Goal: Task Accomplishment & Management: Manage account settings

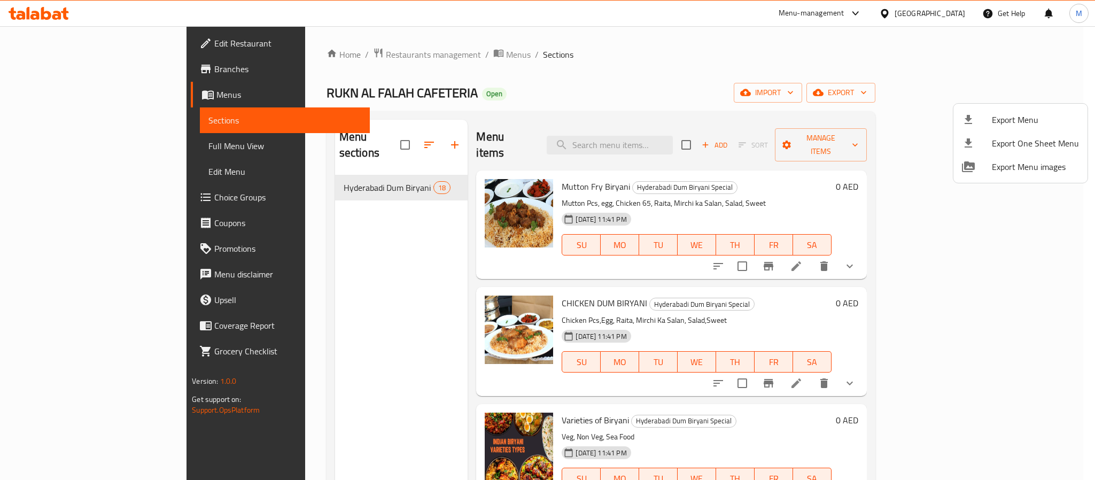
click at [297, 58] on div at bounding box center [547, 240] width 1095 height 480
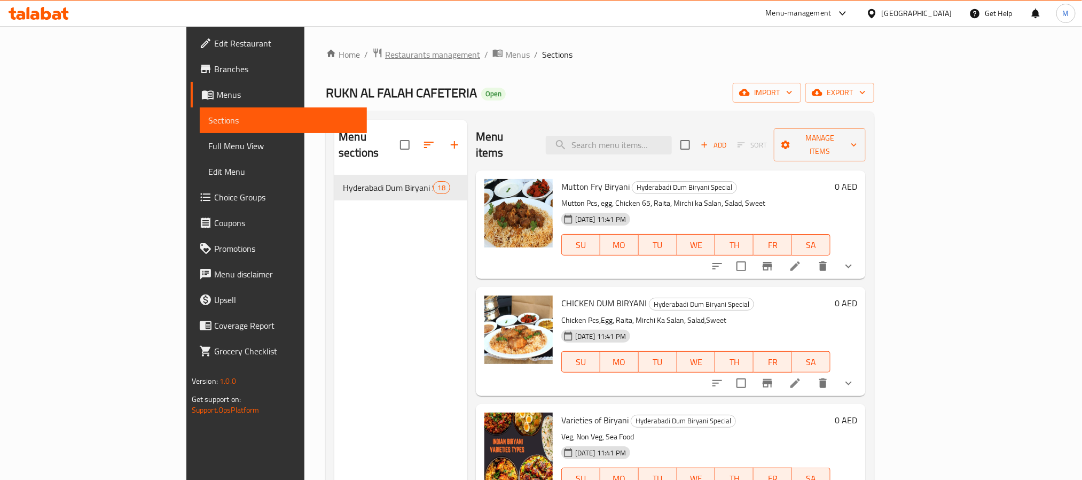
click at [385, 54] on span "Restaurants management" at bounding box center [432, 54] width 95 height 13
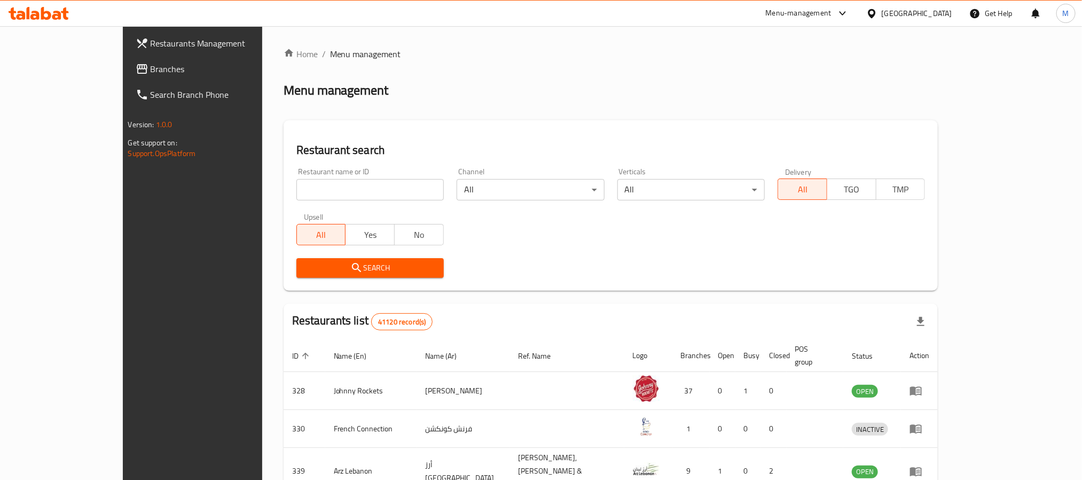
click at [151, 68] on span "Branches" at bounding box center [223, 69] width 144 height 13
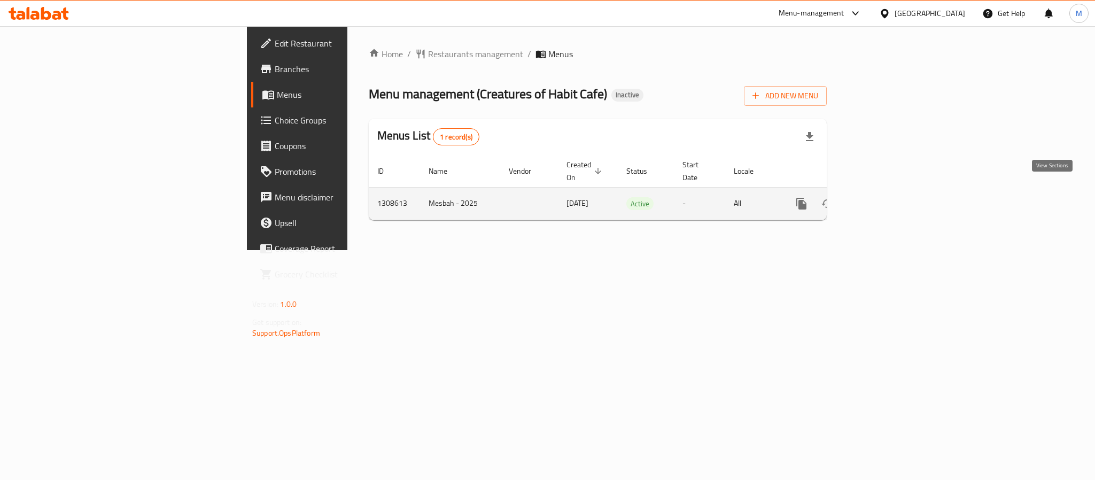
click at [885, 197] on icon "enhanced table" at bounding box center [878, 203] width 13 height 13
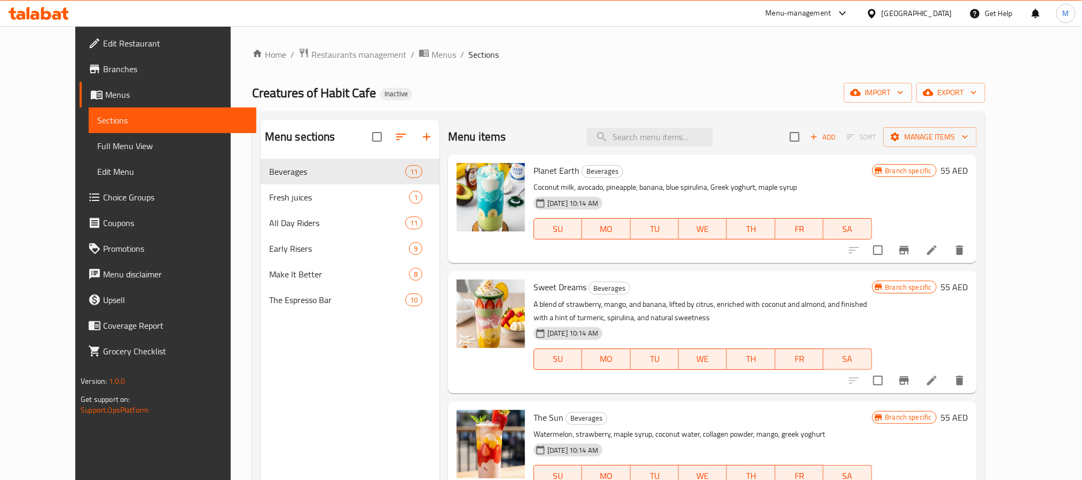
click at [986, 81] on div "Home / Restaurants management / Menus / Sections Creatures of Habit Cafe Inacti…" at bounding box center [619, 328] width 734 height 560
click at [977, 90] on span "export" at bounding box center [951, 92] width 52 height 13
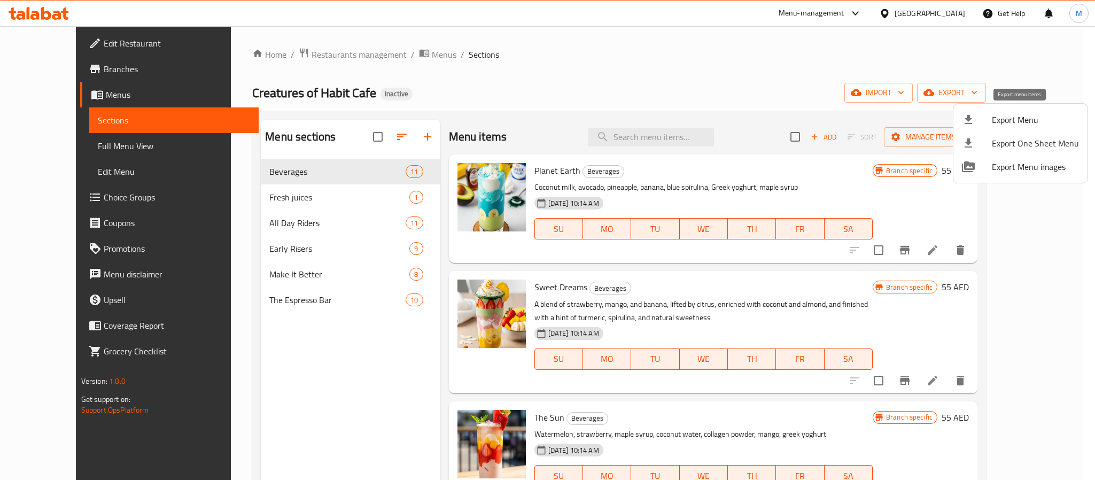
click at [1007, 123] on span "Export Menu" at bounding box center [1035, 119] width 87 height 13
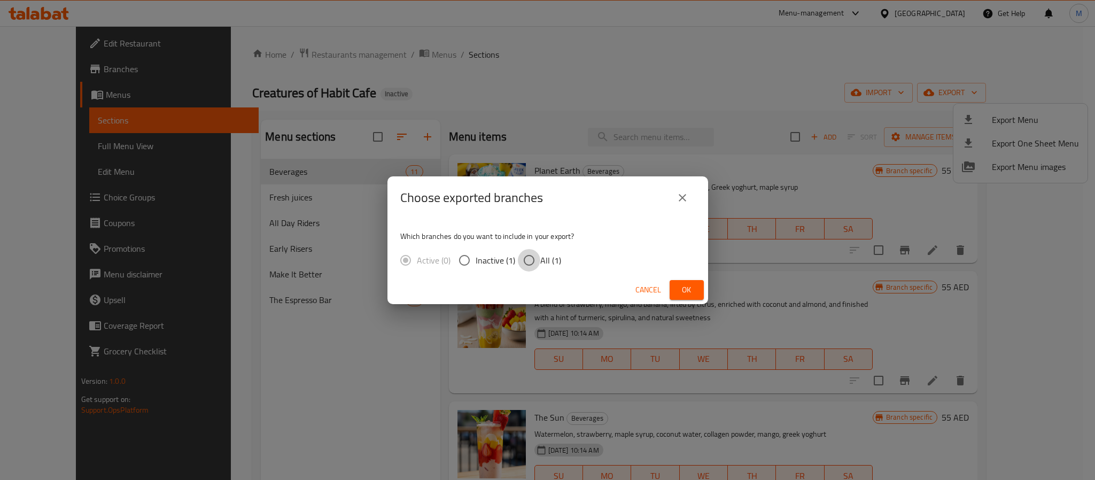
click at [536, 255] on input "All (1)" at bounding box center [529, 260] width 22 height 22
radio input "true"
click at [693, 291] on span "Ok" at bounding box center [686, 289] width 17 height 13
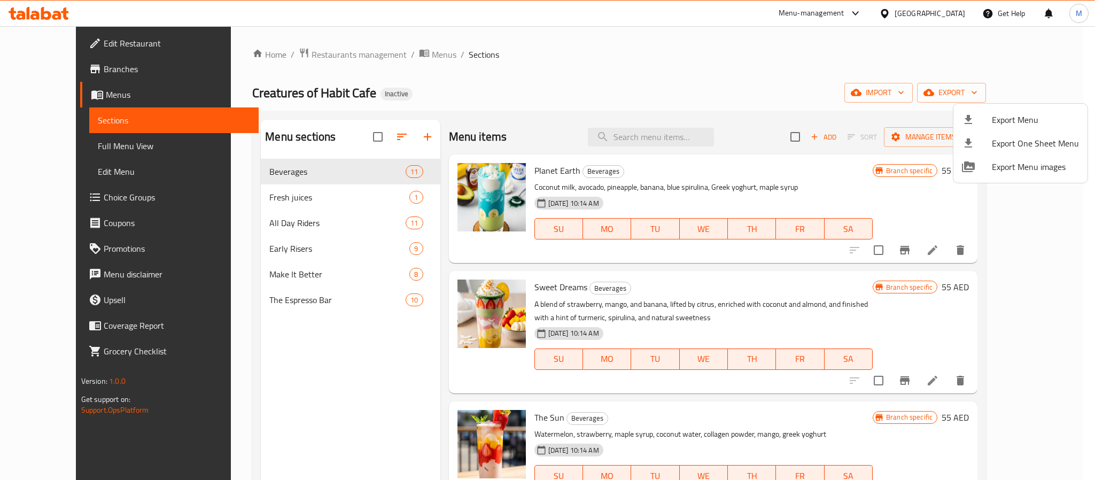
click at [608, 98] on div at bounding box center [547, 240] width 1095 height 480
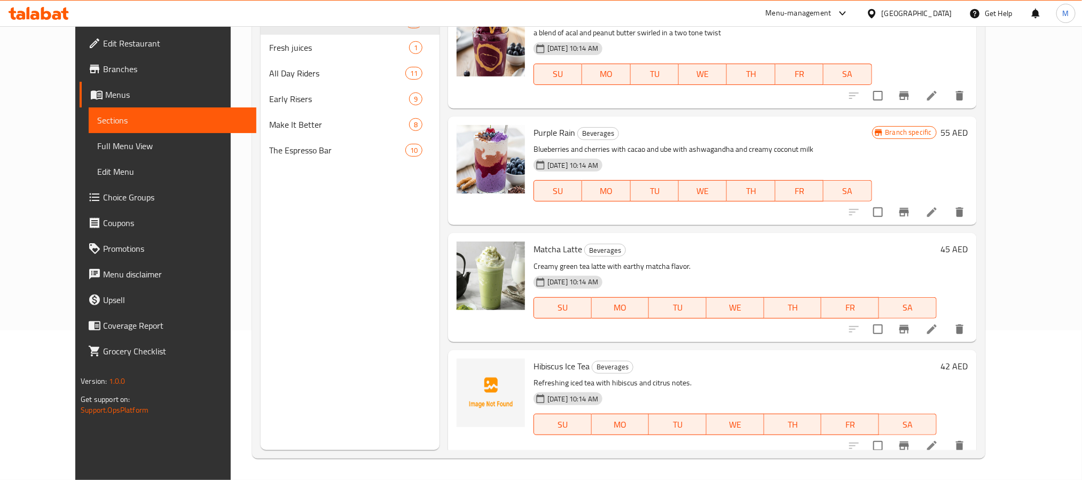
scroll to position [776, 0]
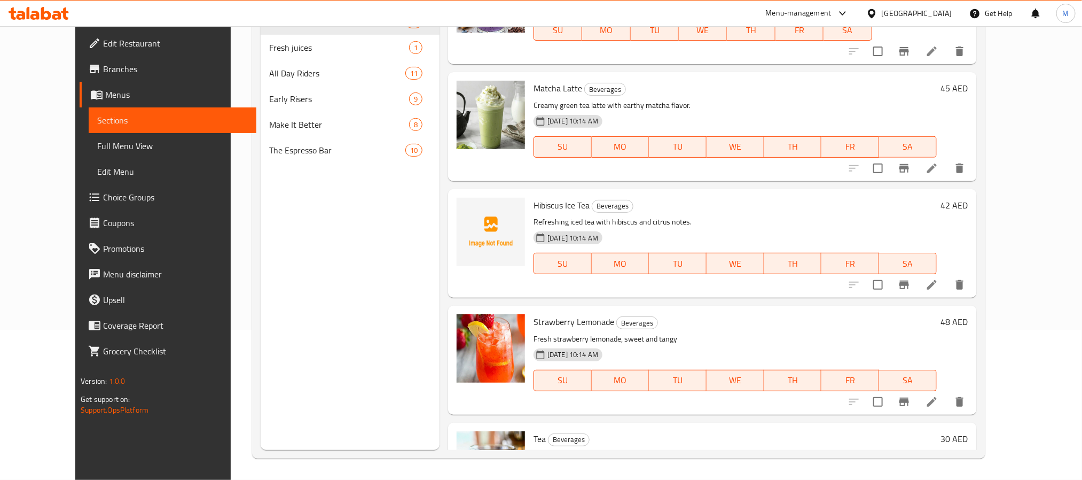
click at [543, 199] on span "Hibiscus Ice Tea" at bounding box center [562, 205] width 56 height 16
copy h6 "Hibiscus Ice Tea"
click at [557, 198] on span "Hibiscus Ice Tea" at bounding box center [562, 205] width 56 height 16
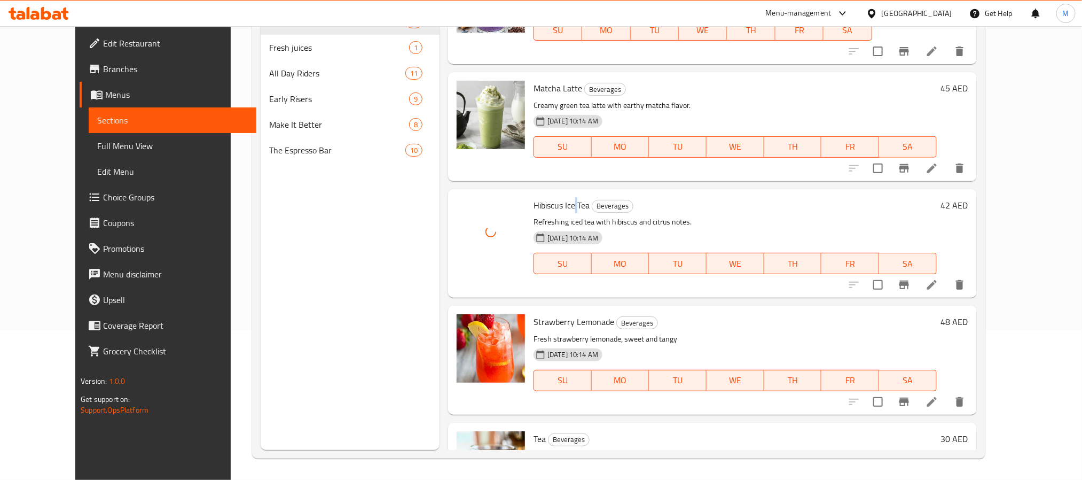
click at [557, 198] on span "Hibiscus Ice Tea" at bounding box center [562, 205] width 56 height 16
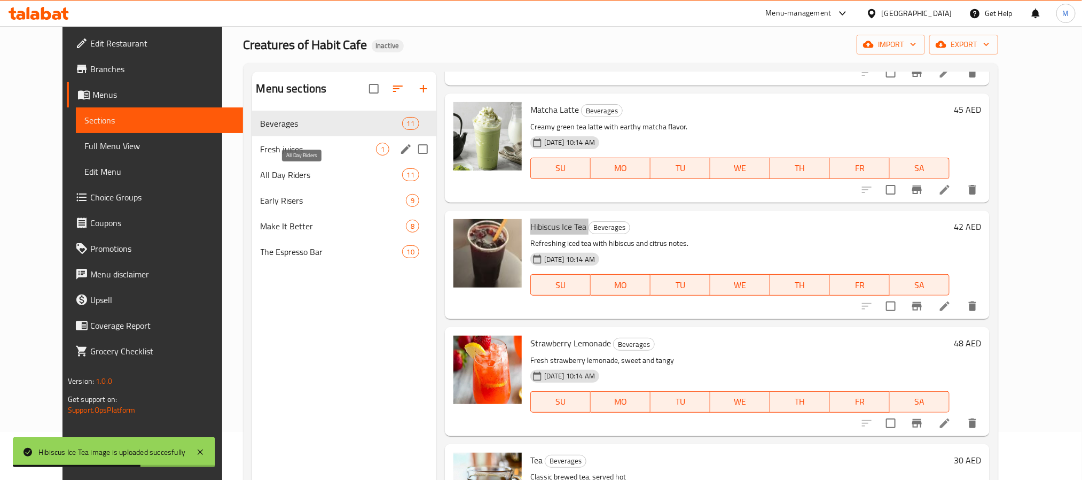
scroll to position [0, 0]
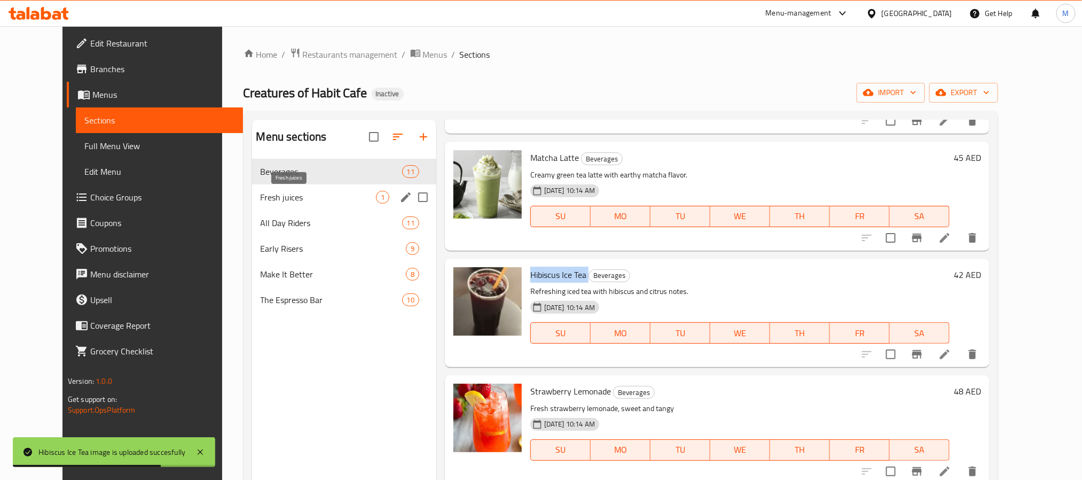
drag, startPoint x: 265, startPoint y: 197, endPoint x: 310, endPoint y: 211, distance: 46.8
click at [265, 197] on span "Fresh juices" at bounding box center [318, 197] width 115 height 13
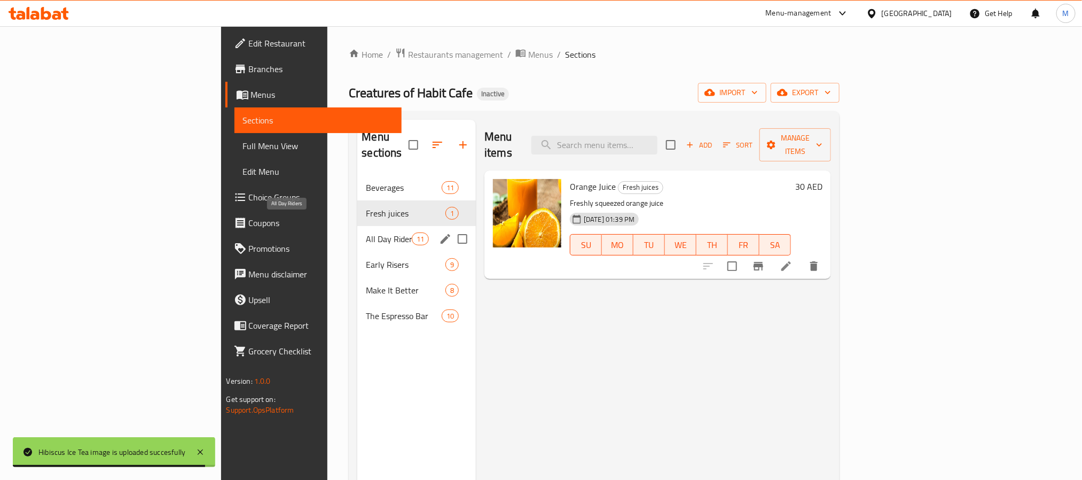
click at [366, 232] on span "All Day Riders" at bounding box center [388, 238] width 45 height 13
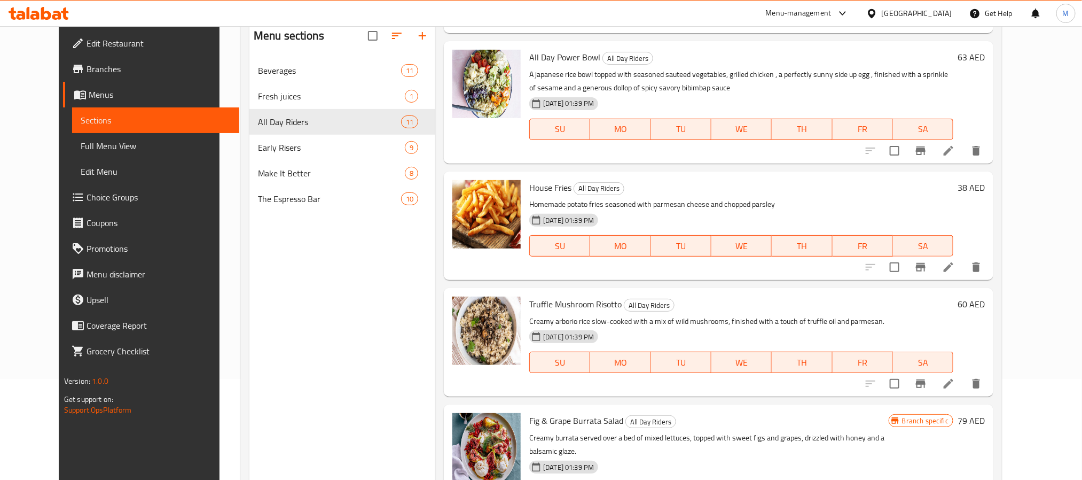
scroll to position [150, 0]
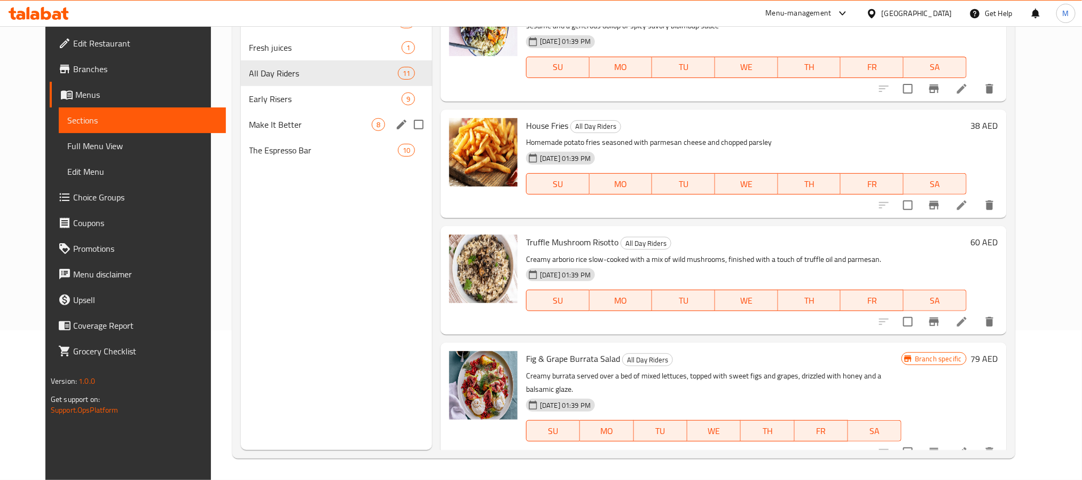
click at [300, 109] on div "Early Risers 9" at bounding box center [336, 99] width 191 height 26
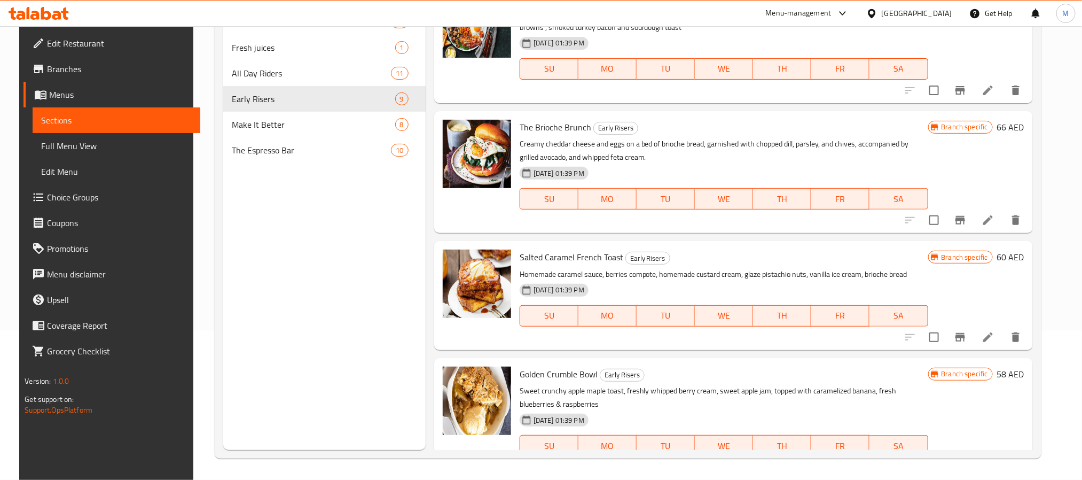
scroll to position [676, 0]
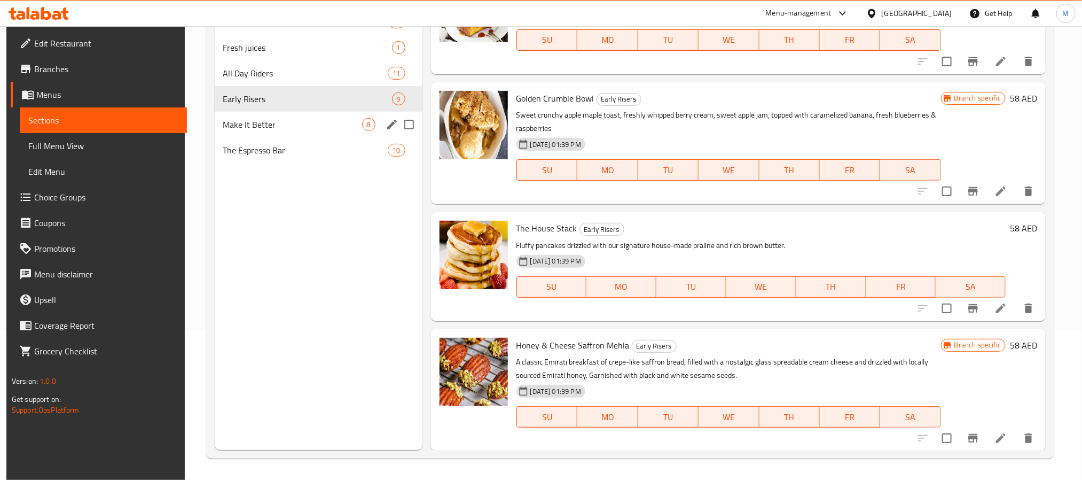
click at [267, 114] on div "Make It Better 8" at bounding box center [319, 125] width 208 height 26
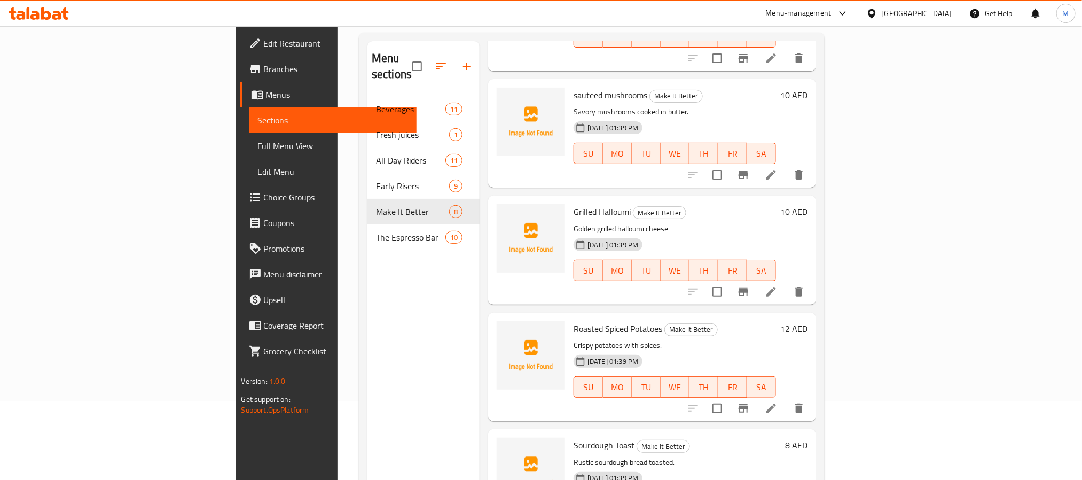
scroll to position [150, 0]
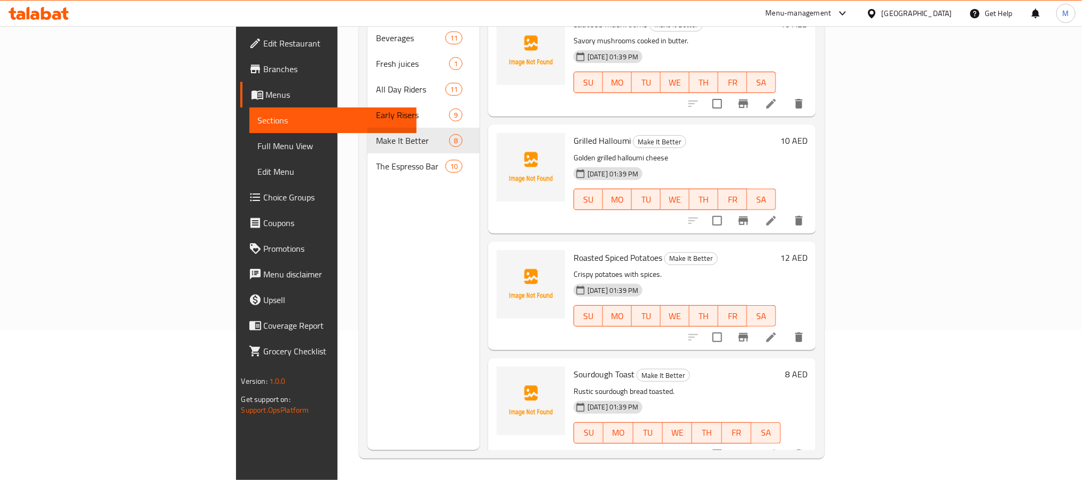
click at [574, 132] on span "Grilled Halloumi" at bounding box center [602, 140] width 57 height 16
copy h6 "Grilled Halloumi"
click at [574, 132] on span "Grilled Halloumi" at bounding box center [602, 140] width 57 height 16
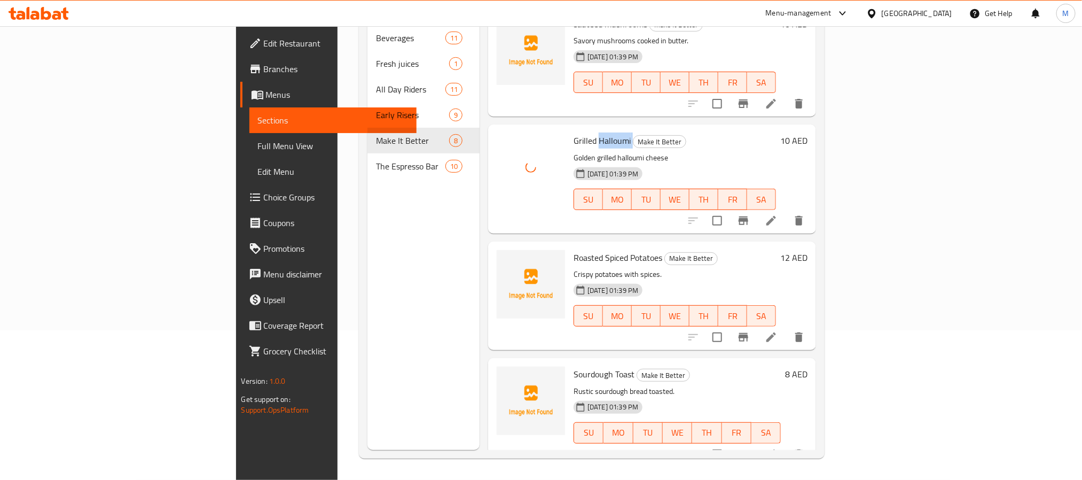
click at [574, 132] on span "Grilled Halloumi" at bounding box center [602, 140] width 57 height 16
click at [666, 279] on div "28-08-2025 01:39 PM SU MO TU WE TH FR SA" at bounding box center [675, 308] width 211 height 58
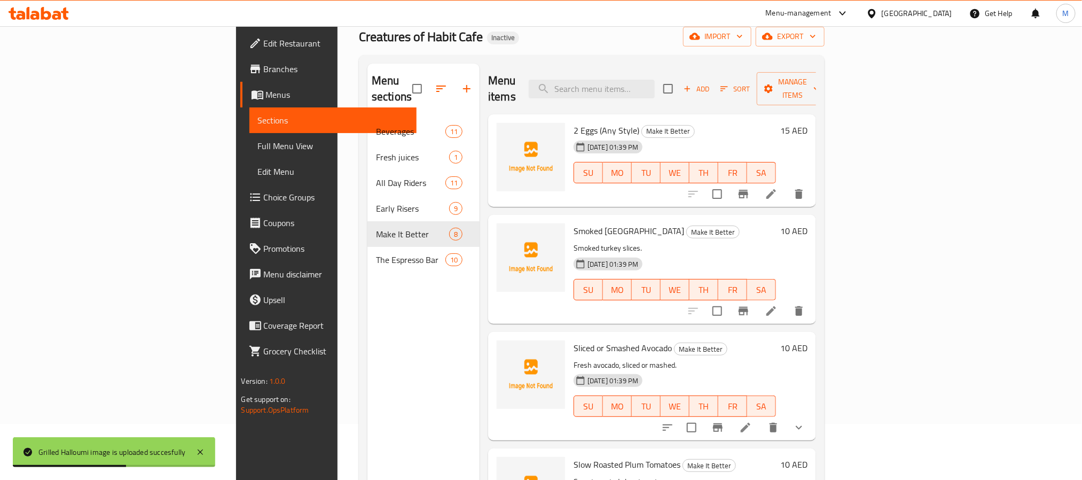
scroll to position [0, 0]
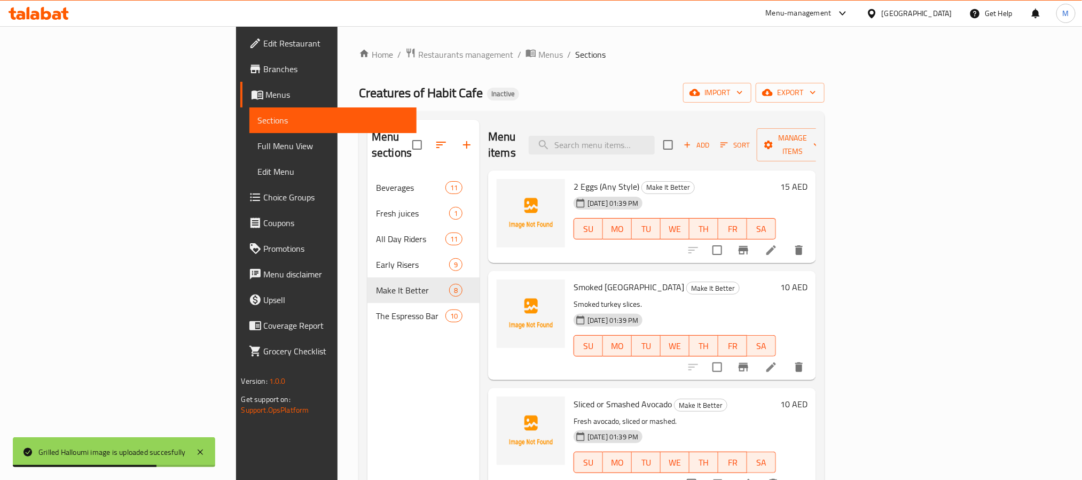
click at [825, 118] on div "Menu sections Beverages 11 Fresh juices 1 All Day Riders 11 Early Risers 9 Make…" at bounding box center [592, 359] width 466 height 497
click at [816, 98] on span "export" at bounding box center [791, 92] width 52 height 13
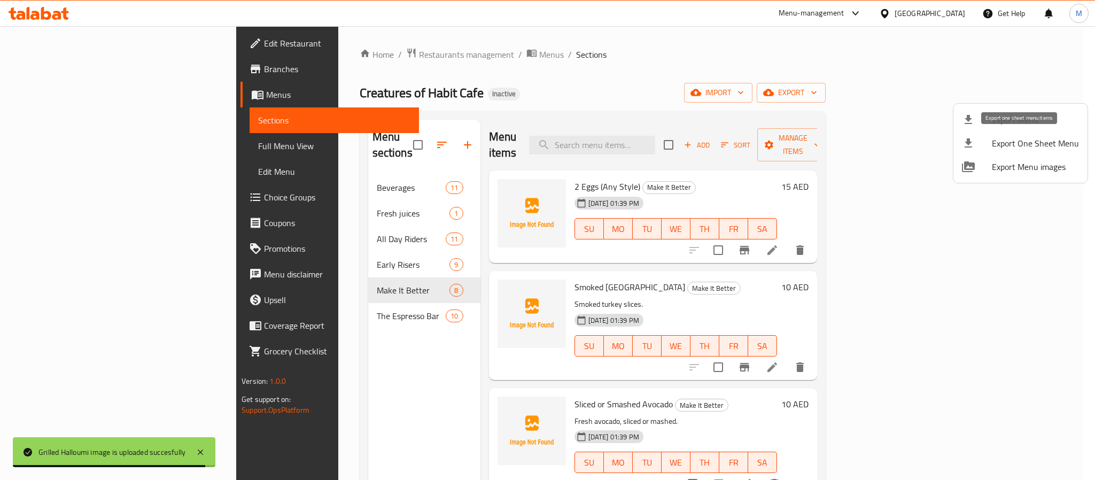
click at [985, 120] on div at bounding box center [977, 119] width 30 height 13
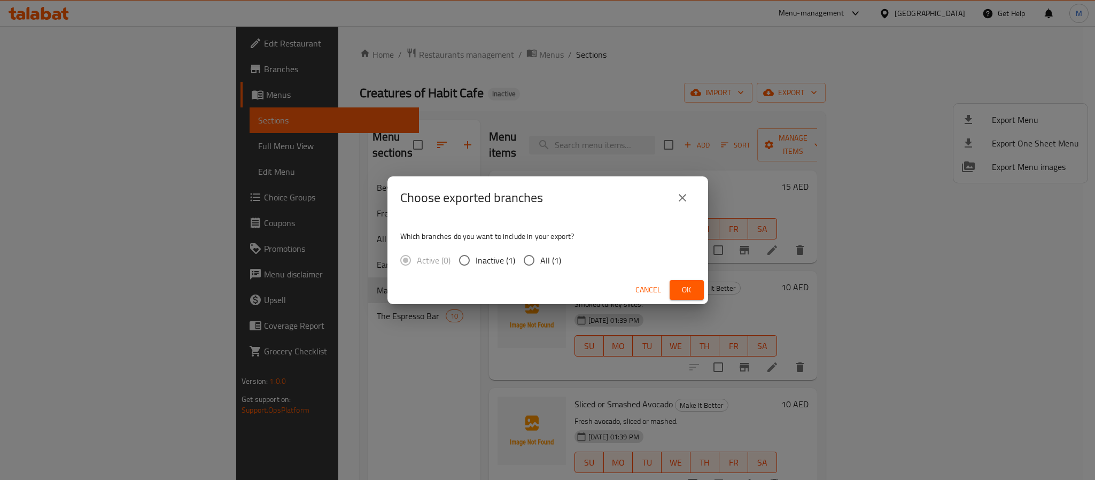
click at [540, 260] on span "All (1)" at bounding box center [550, 260] width 21 height 13
click at [539, 260] on input "All (1)" at bounding box center [529, 260] width 22 height 22
radio input "true"
click at [676, 289] on button "Ok" at bounding box center [686, 290] width 34 height 20
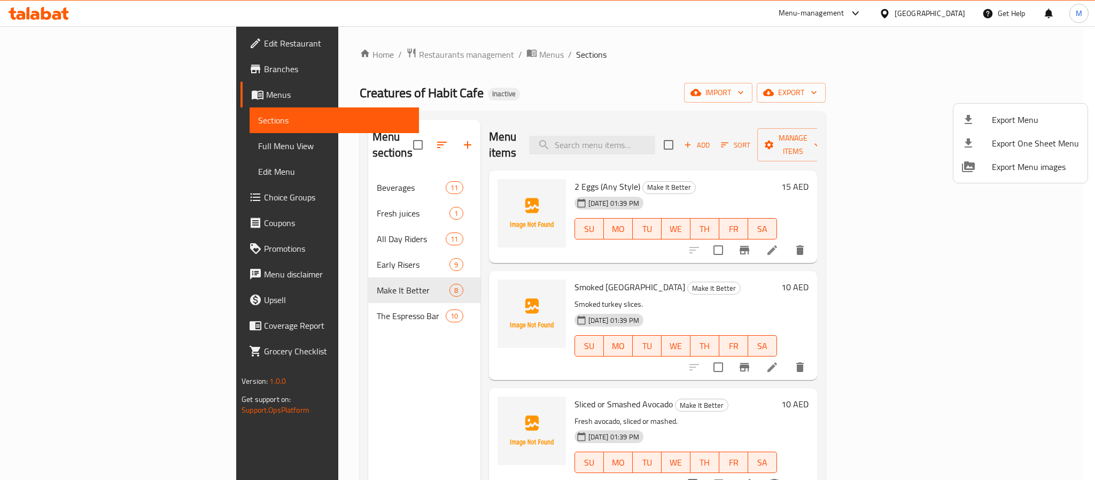
click at [301, 48] on div at bounding box center [547, 240] width 1095 height 480
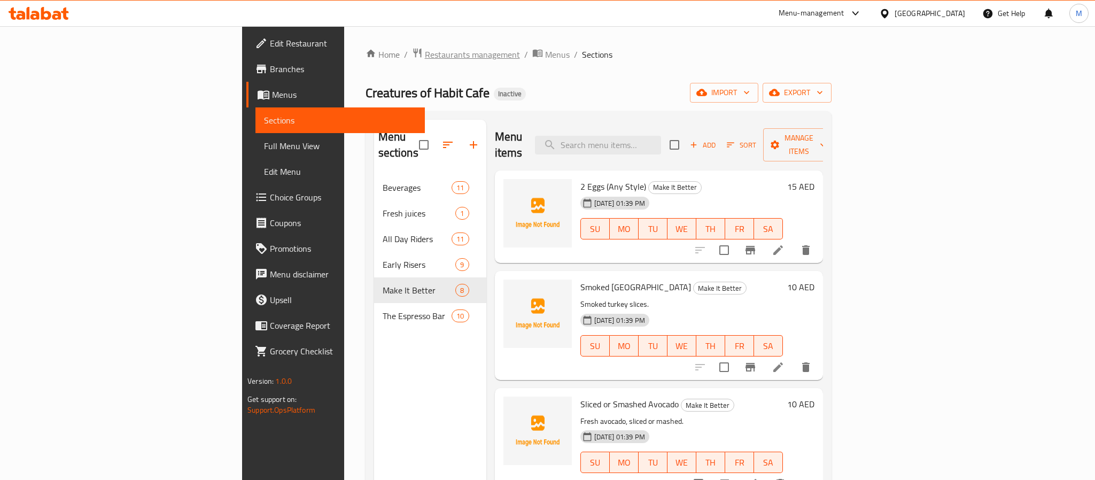
click at [425, 48] on span "Restaurants management" at bounding box center [472, 54] width 95 height 13
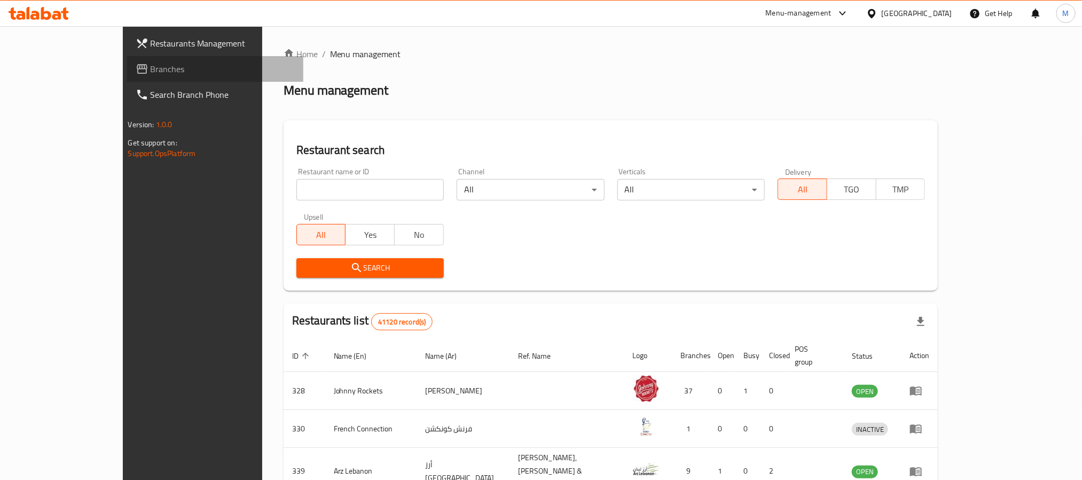
click at [151, 74] on span "Branches" at bounding box center [223, 69] width 144 height 13
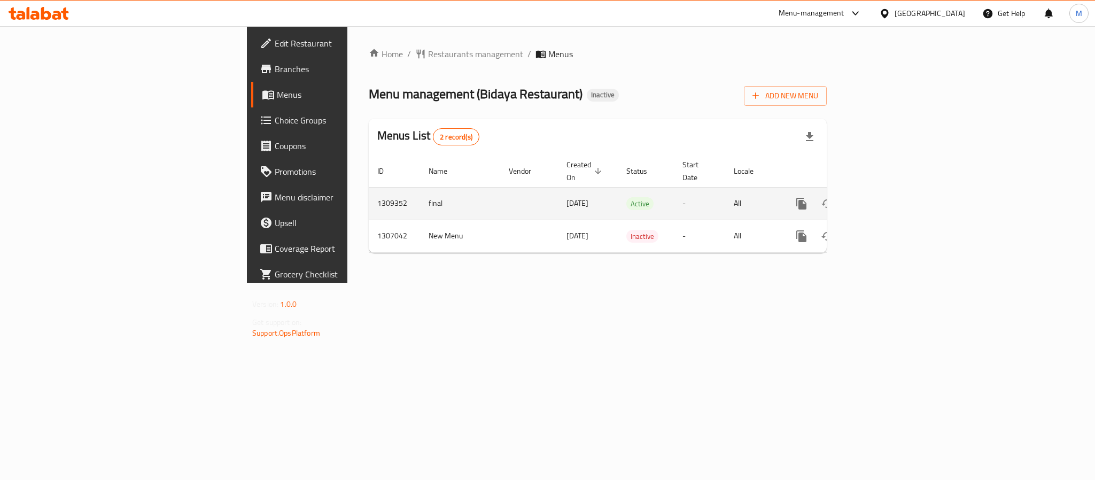
click at [885, 197] on icon "enhanced table" at bounding box center [878, 203] width 13 height 13
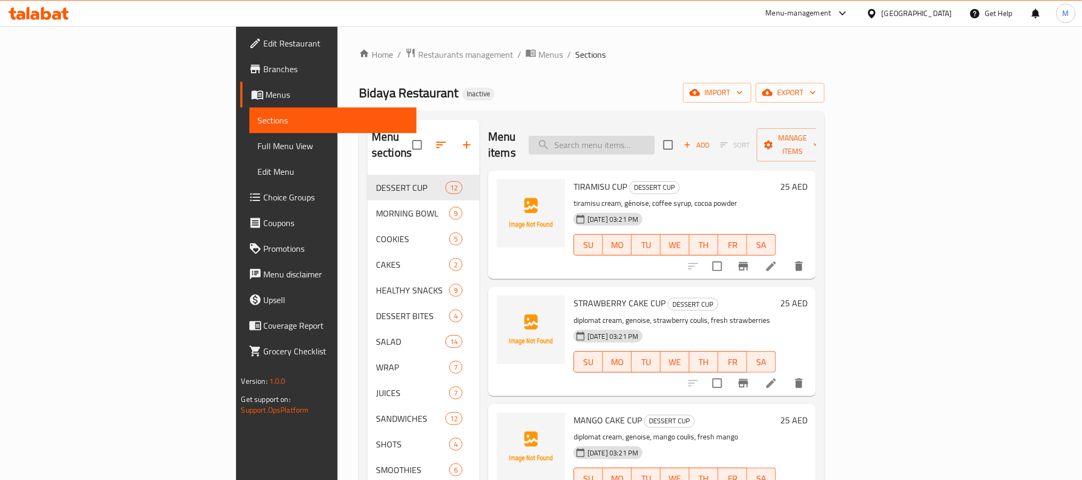
click at [655, 145] on input "search" at bounding box center [592, 145] width 126 height 19
click at [655, 143] on input "search" at bounding box center [592, 145] width 126 height 19
paste input "BUDDHA BOWL SALAD"
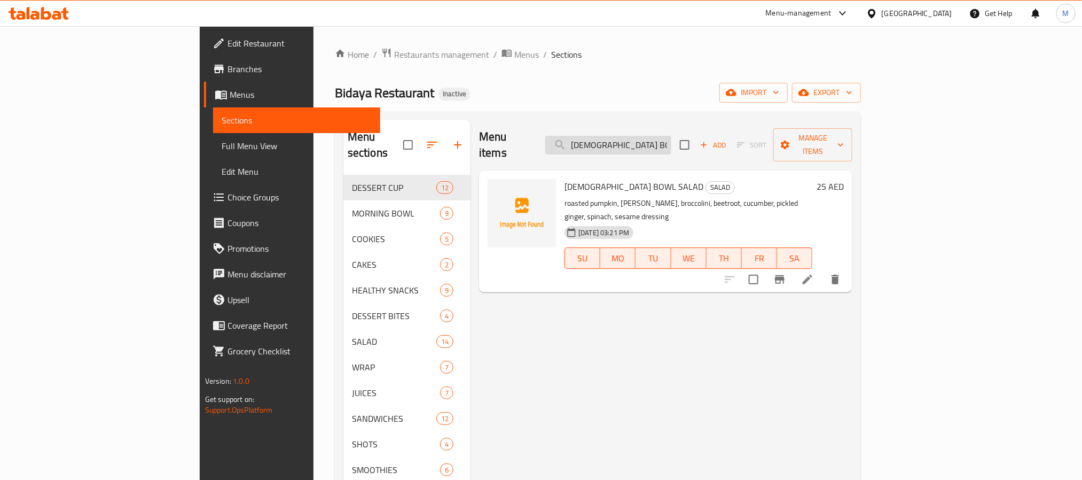
click at [672, 136] on input "BUDDHA BOWL SALAD" at bounding box center [608, 145] width 126 height 19
paste input "THREE BEAN"
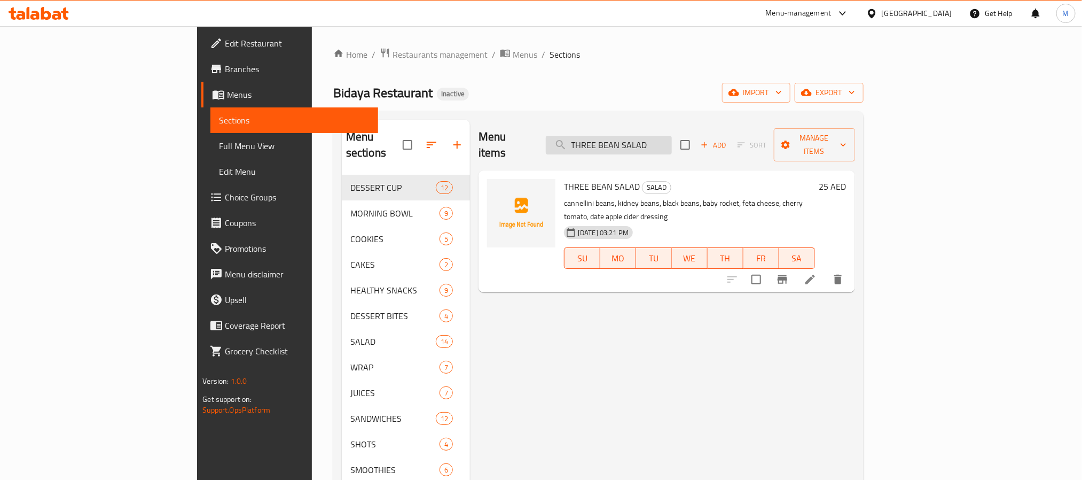
click at [672, 143] on input "THREE BEAN SALAD" at bounding box center [609, 145] width 126 height 19
paste input "STARBERRY GRANOLA YOGHURT"
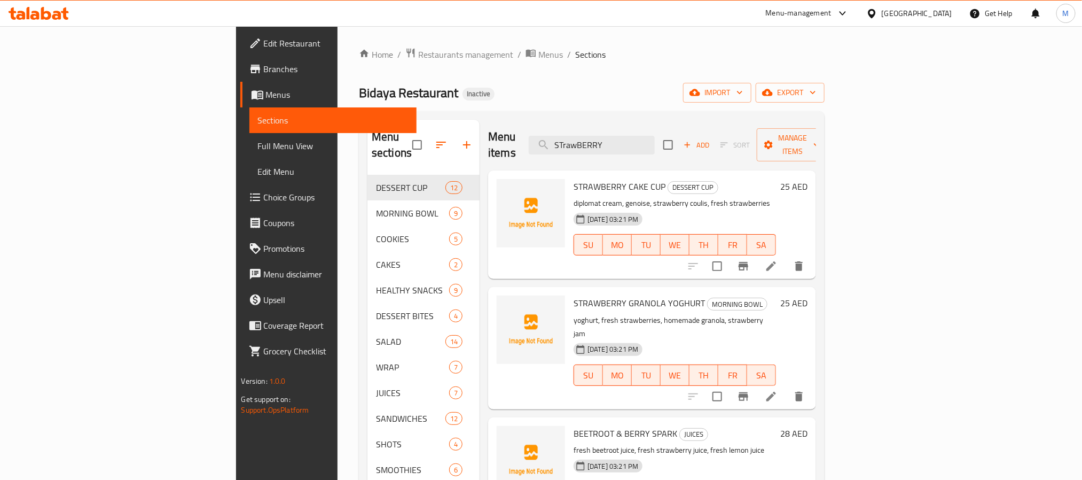
type input "STrawBERRY"
click at [598, 287] on div "STRAWBERRY GRANOLA YOGHURT MORNING BOWL yoghurt, fresh strawberries, homemade g…" at bounding box center [652, 348] width 328 height 122
click at [595, 295] on span "STRAWBERRY GRANOLA YOGHURT" at bounding box center [639, 303] width 131 height 16
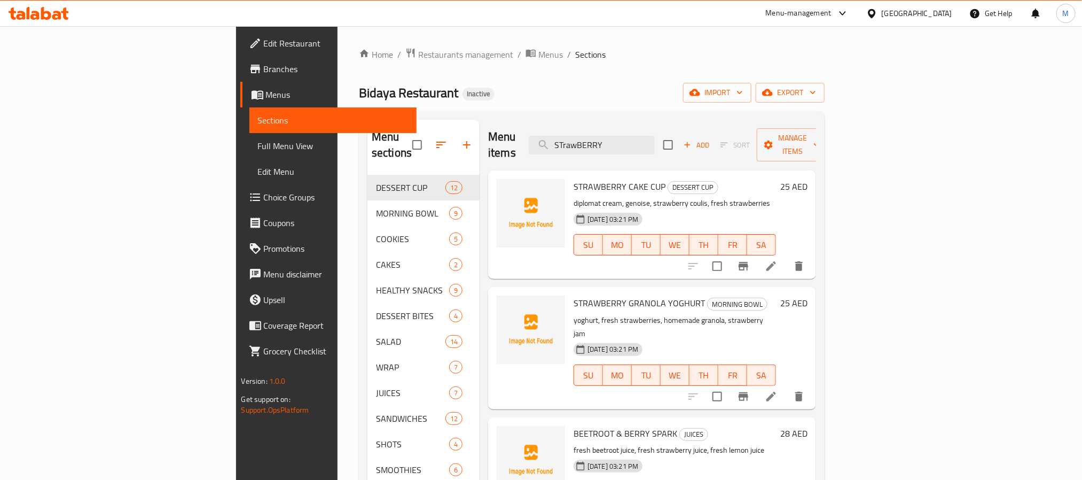
click at [776, 295] on h6 "STRAWBERRY GRANOLA YOGHURT MORNING BOWL" at bounding box center [675, 302] width 202 height 15
click at [418, 55] on span "Restaurants management" at bounding box center [465, 54] width 95 height 13
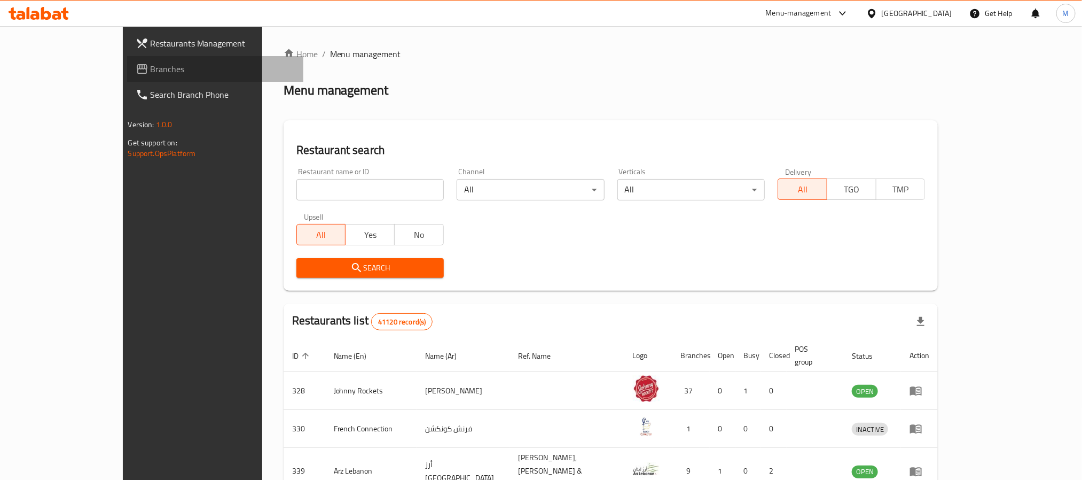
click at [151, 63] on span "Branches" at bounding box center [223, 69] width 144 height 13
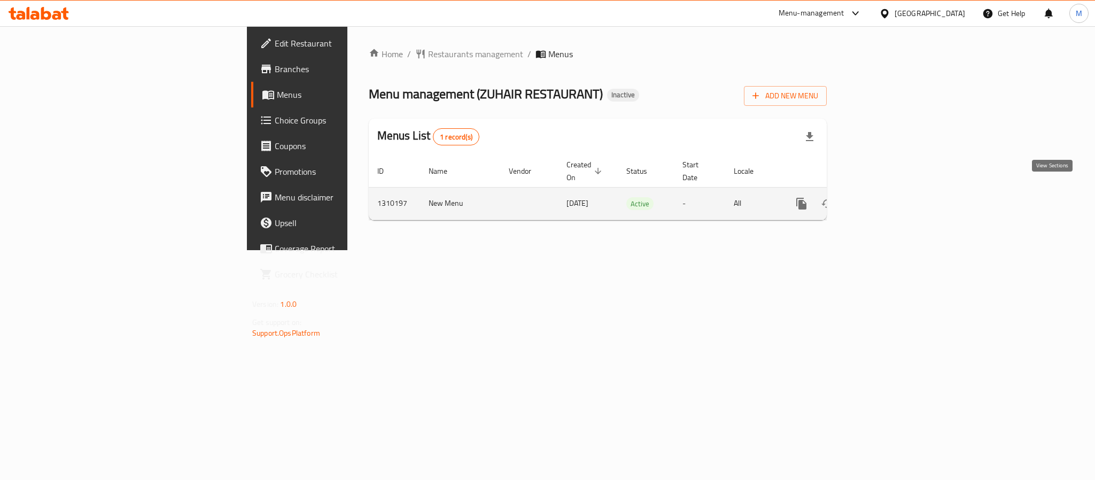
click at [885, 197] on icon "enhanced table" at bounding box center [878, 203] width 13 height 13
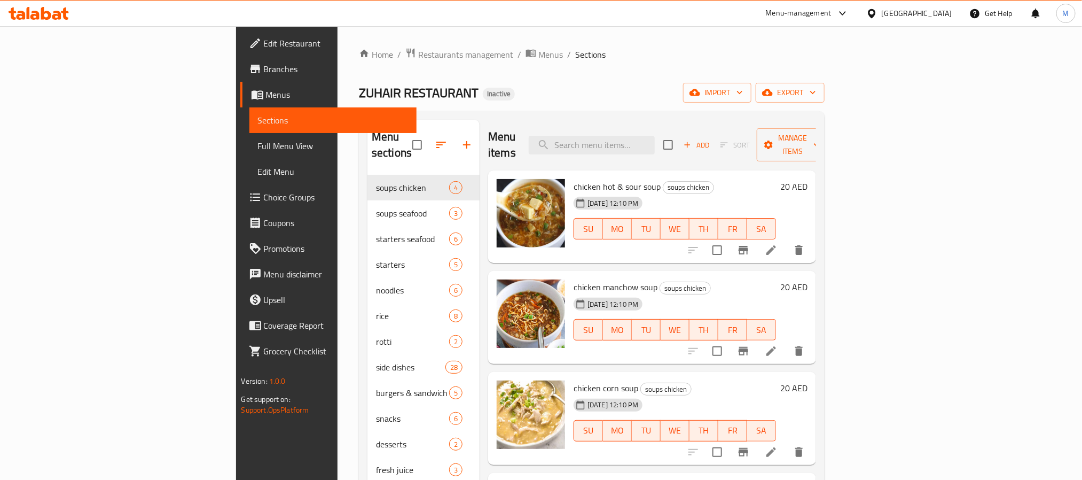
click at [825, 129] on div "Menu sections soups chicken 4 soups seafood 3 starters seafood 6 starters 5 noo…" at bounding box center [592, 359] width 466 height 497
click at [825, 102] on button "export" at bounding box center [790, 93] width 69 height 20
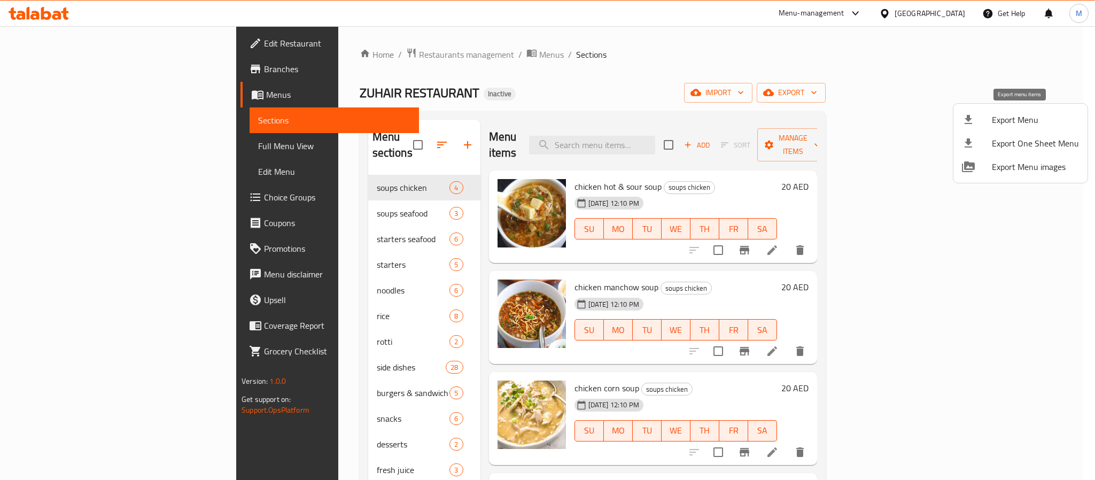
click at [1034, 122] on span "Export Menu" at bounding box center [1035, 119] width 87 height 13
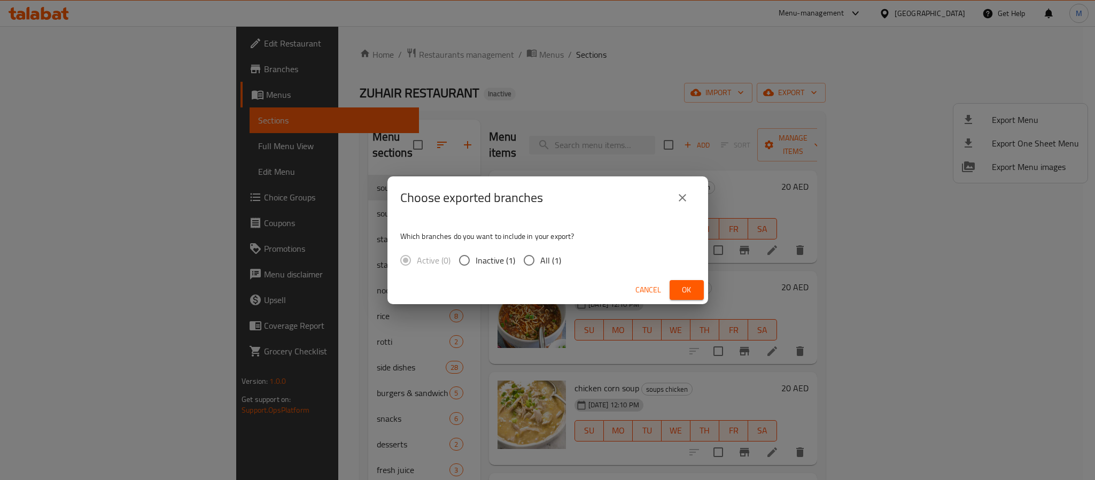
click at [525, 262] on input "All (1)" at bounding box center [529, 260] width 22 height 22
radio input "true"
click at [688, 293] on span "Ok" at bounding box center [686, 289] width 17 height 13
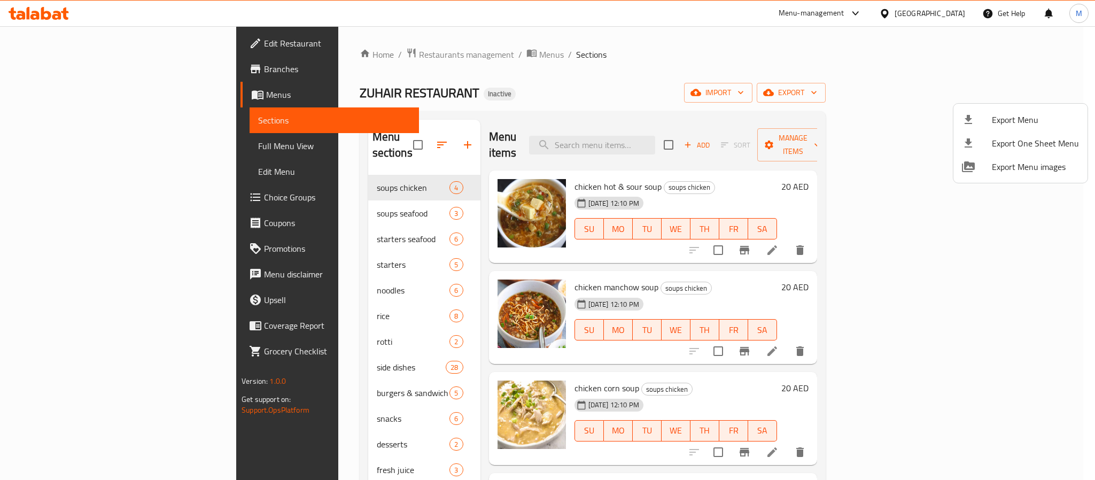
click at [119, 34] on div at bounding box center [547, 240] width 1095 height 480
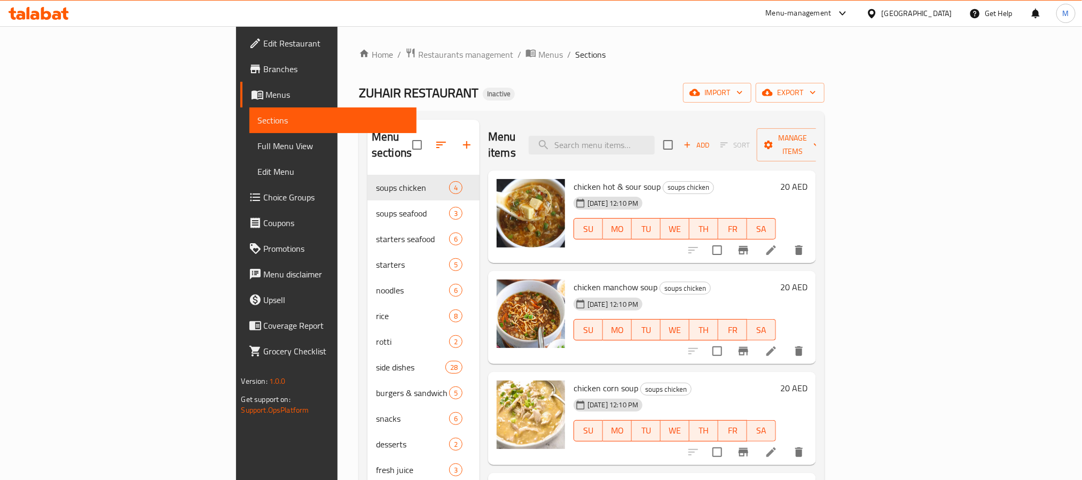
click at [264, 41] on span "Edit Restaurant" at bounding box center [336, 43] width 144 height 13
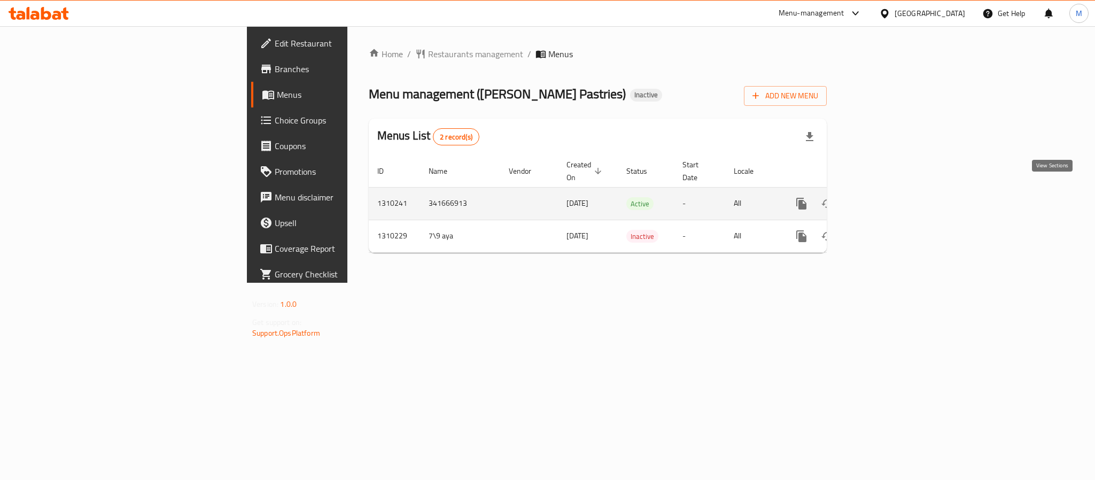
click at [883, 199] on icon "enhanced table" at bounding box center [879, 204] width 10 height 10
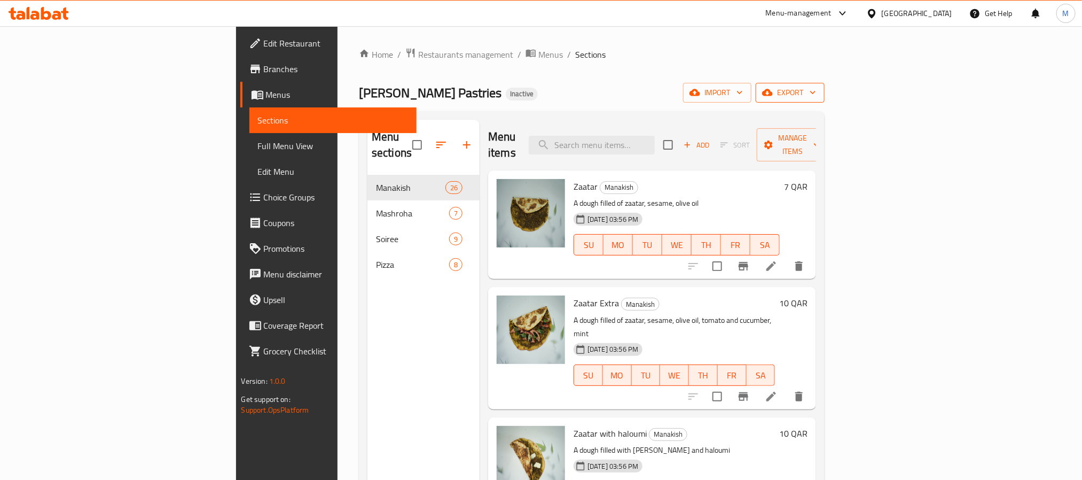
click at [816, 98] on span "export" at bounding box center [791, 92] width 52 height 13
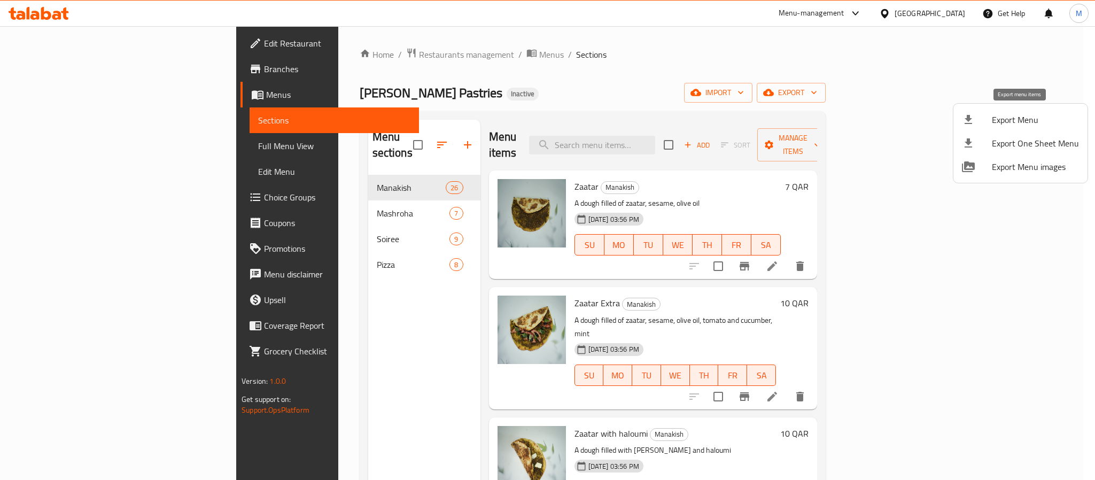
click at [1000, 111] on li "Export Menu" at bounding box center [1020, 120] width 134 height 24
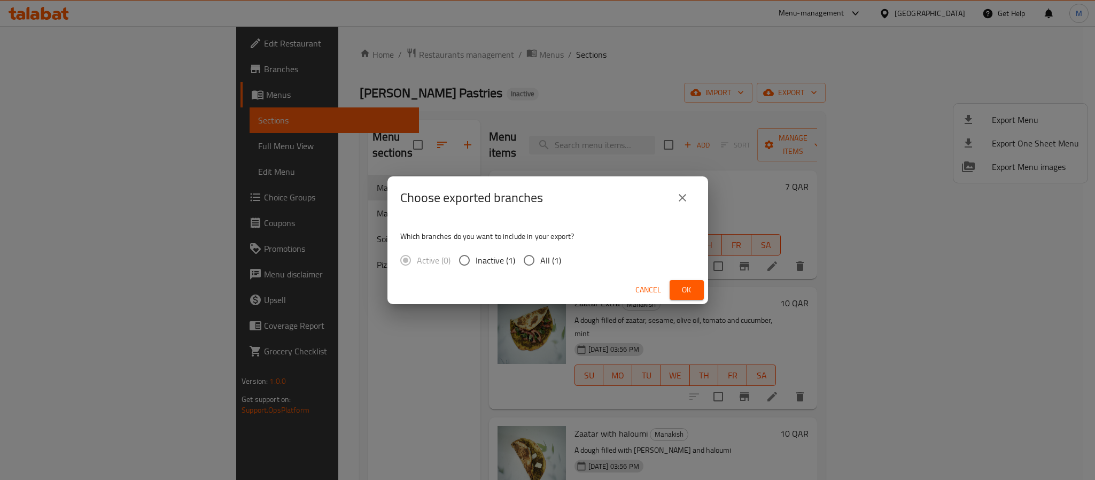
click at [560, 263] on div "Active (0) Inactive (1) All (1)" at bounding box center [484, 260] width 169 height 22
drag, startPoint x: 555, startPoint y: 258, endPoint x: 618, endPoint y: 276, distance: 65.5
click at [554, 258] on span "All (1)" at bounding box center [550, 260] width 21 height 13
click at [526, 252] on input "All (1)" at bounding box center [529, 260] width 22 height 22
radio input "true"
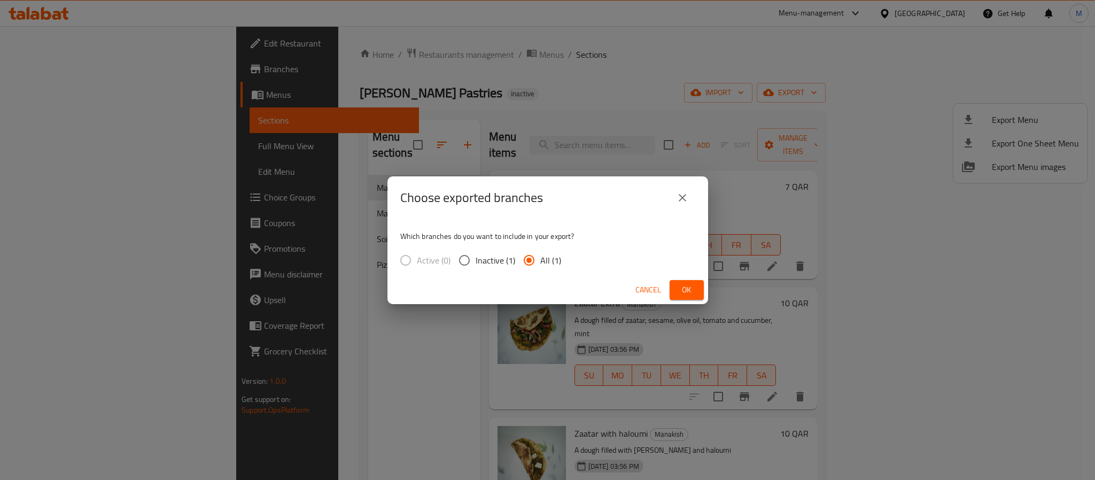
click at [704, 292] on div "Cancel Ok" at bounding box center [547, 290] width 321 height 28
drag, startPoint x: 687, startPoint y: 284, endPoint x: 654, endPoint y: 206, distance: 84.5
click at [687, 284] on span "Ok" at bounding box center [686, 289] width 17 height 13
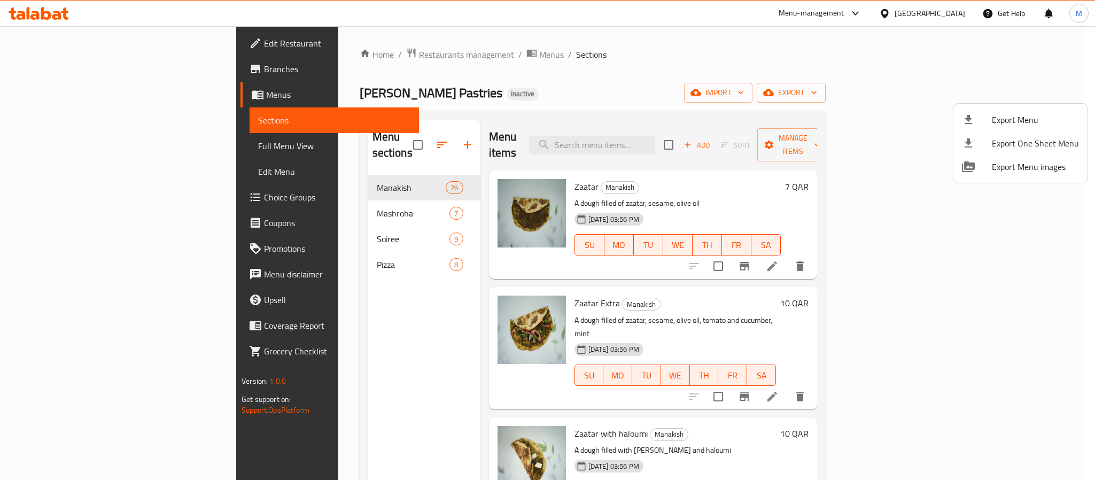
click at [749, 188] on div at bounding box center [547, 240] width 1095 height 480
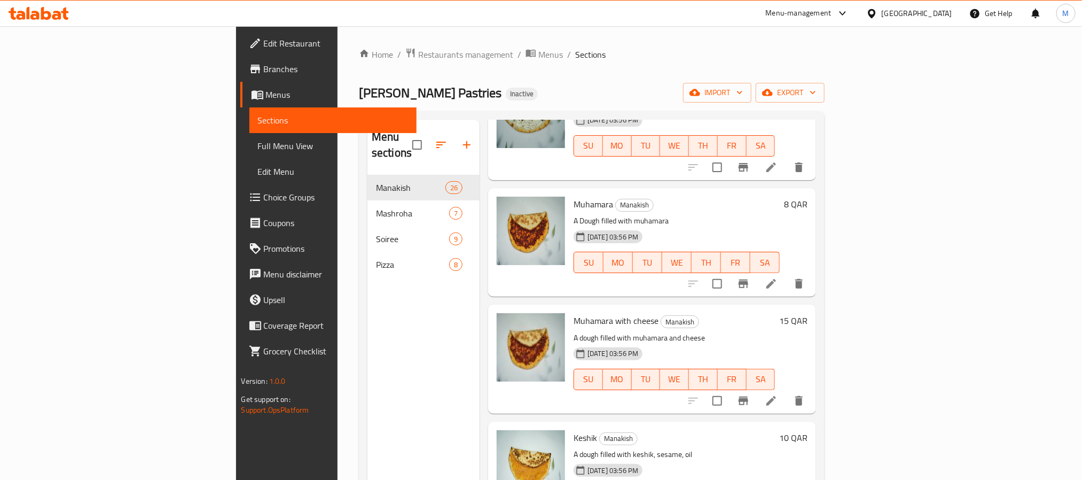
scroll to position [882, 0]
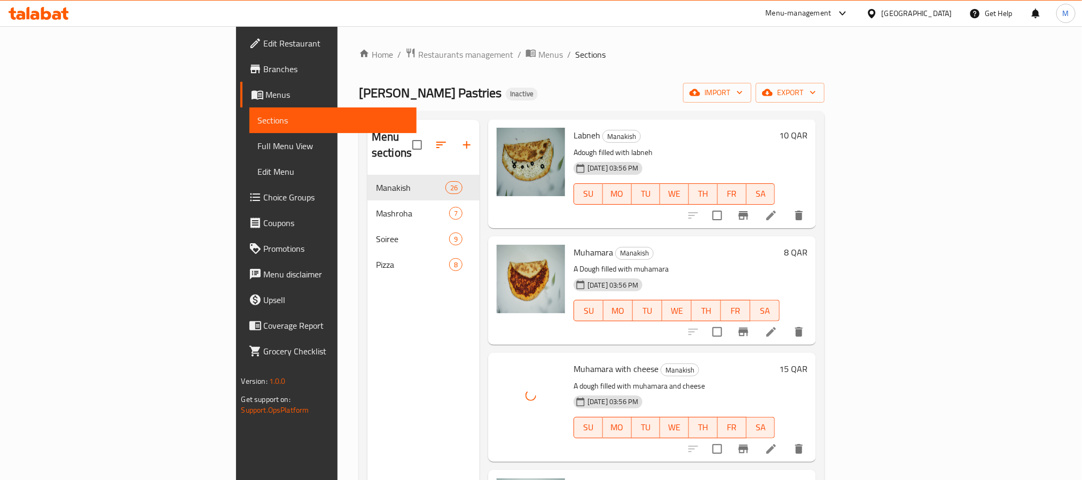
click at [664, 357] on div "Muhamara with cheese Manakish A dough filled with muhamara and cheese 07-09-202…" at bounding box center [675, 407] width 210 height 100
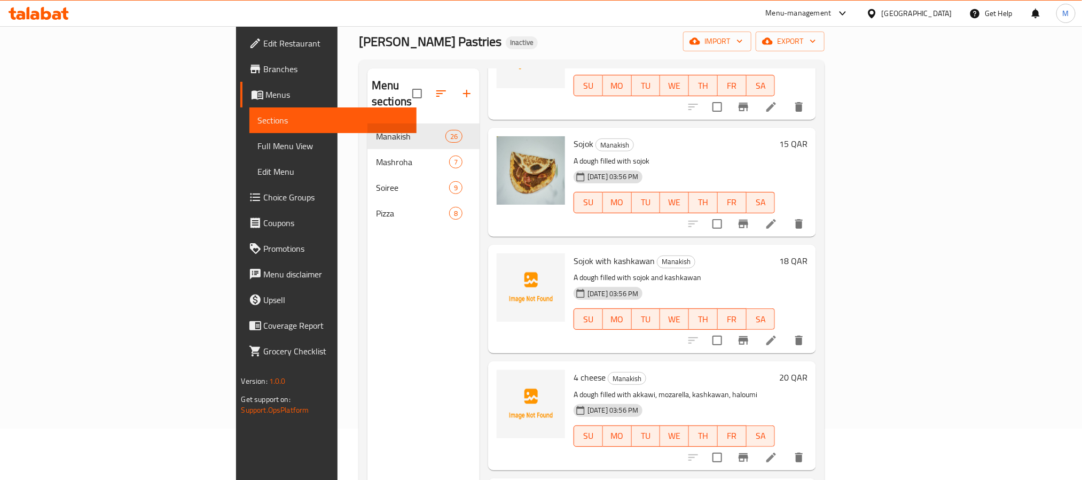
scroll to position [0, 0]
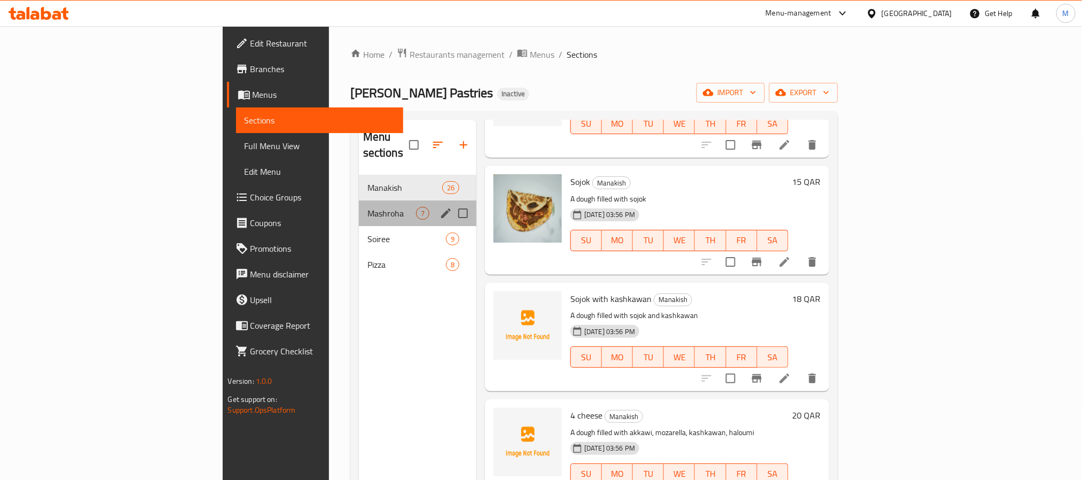
click at [359, 200] on div "Mashroha 7" at bounding box center [418, 213] width 118 height 26
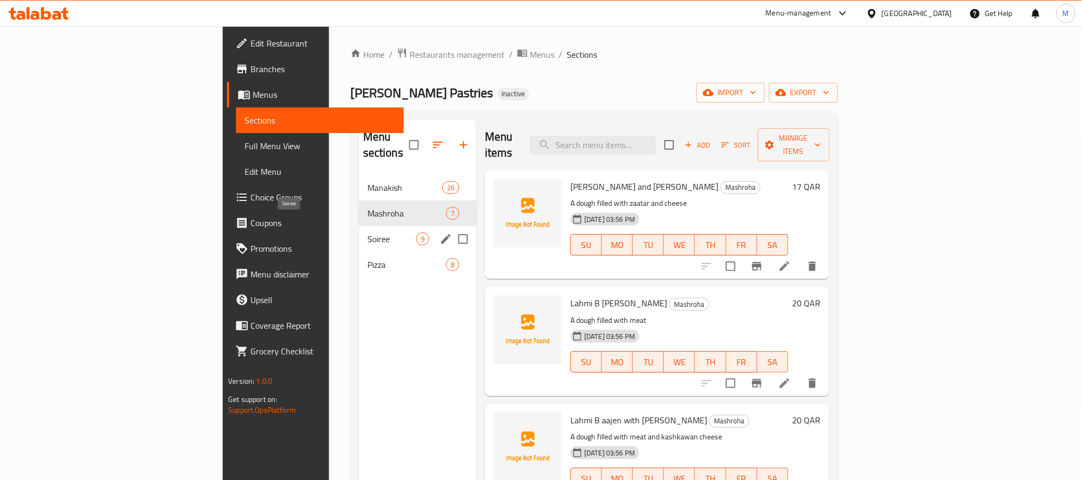
click at [368, 232] on span "Soiree" at bounding box center [392, 238] width 49 height 13
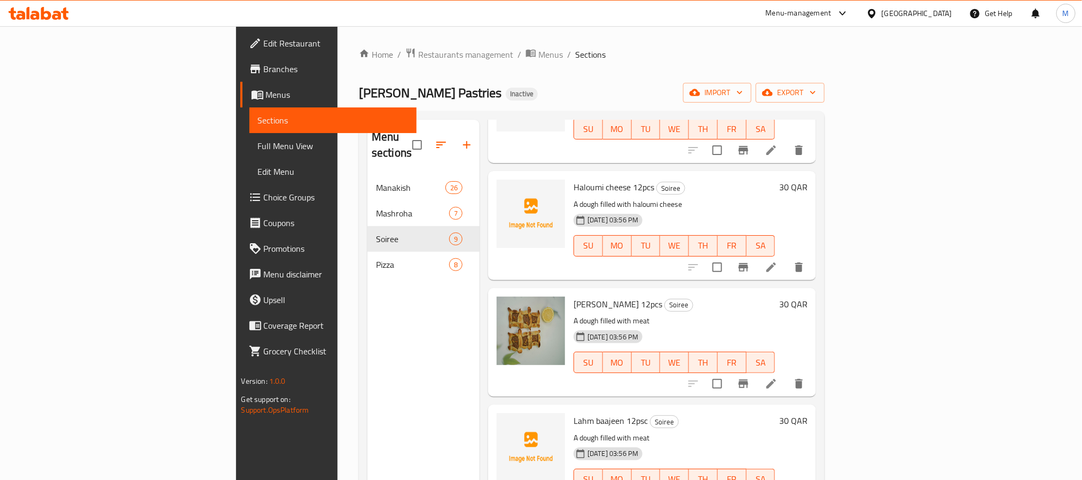
scroll to position [150, 0]
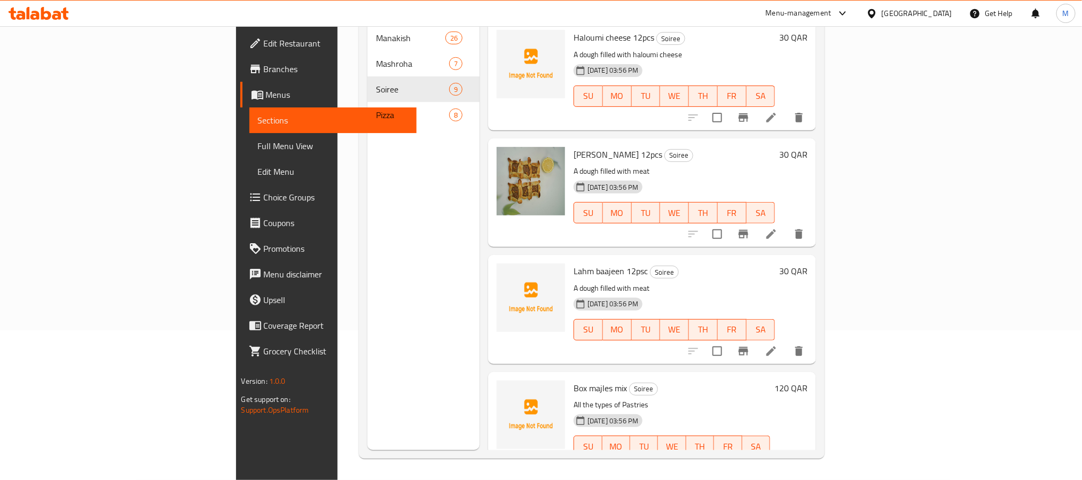
click at [368, 114] on nav "Manakish 26 Mashroha 7 Soiree 9 Pizza 8" at bounding box center [424, 76] width 112 height 111
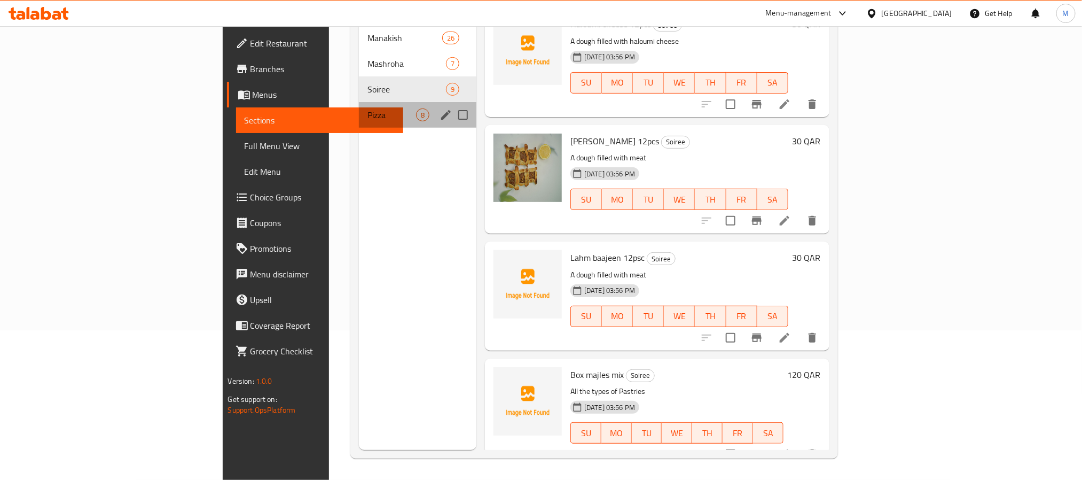
click at [359, 106] on div "Pizza 8" at bounding box center [418, 115] width 118 height 26
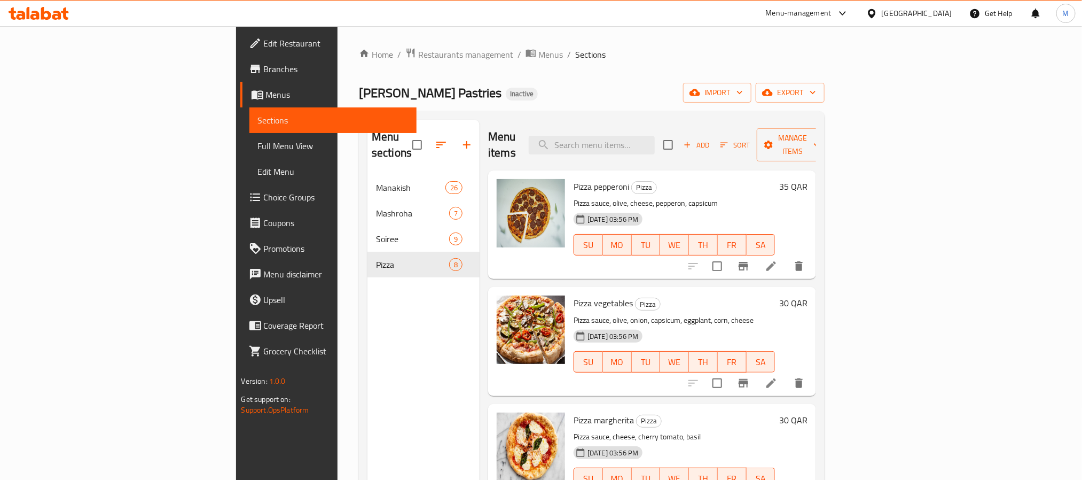
click at [933, 15] on div "Qatar" at bounding box center [917, 13] width 71 height 12
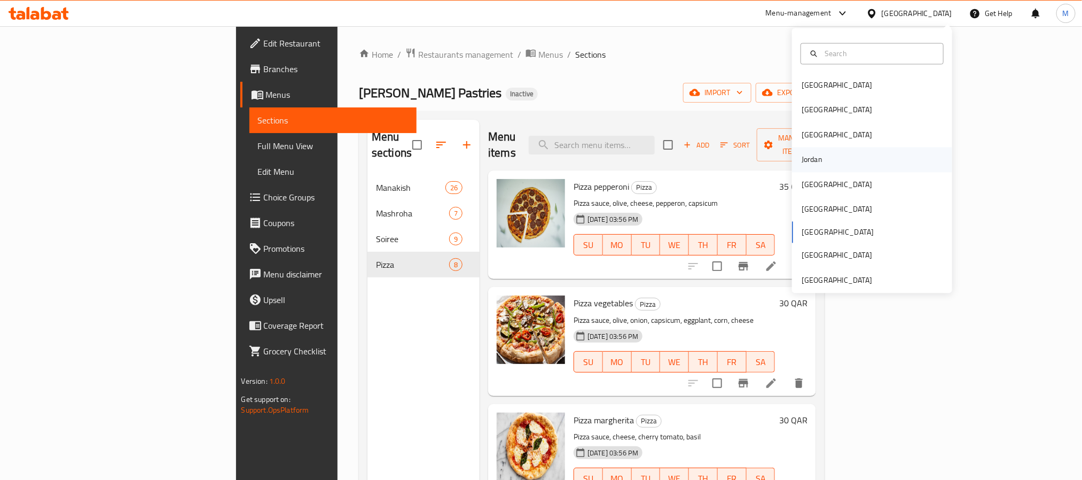
click at [810, 154] on div "Jordan" at bounding box center [812, 160] width 21 height 12
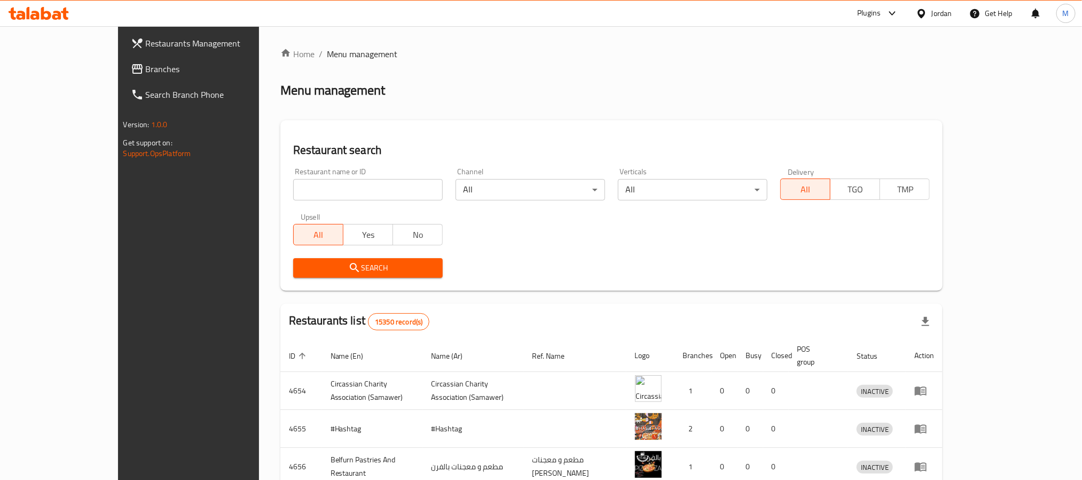
click at [146, 72] on span "Branches" at bounding box center [218, 69] width 144 height 13
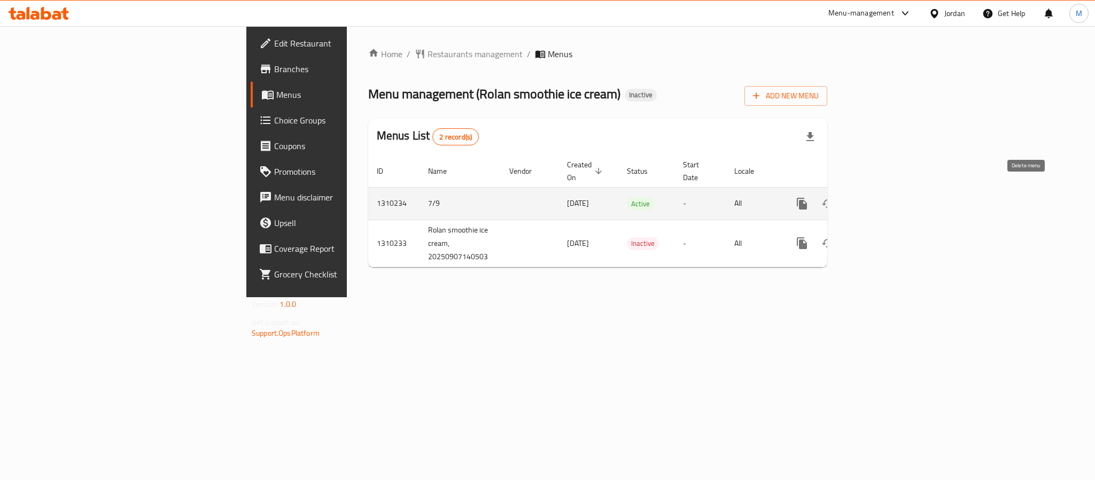
click at [884, 199] on icon "enhanced table" at bounding box center [879, 204] width 10 height 10
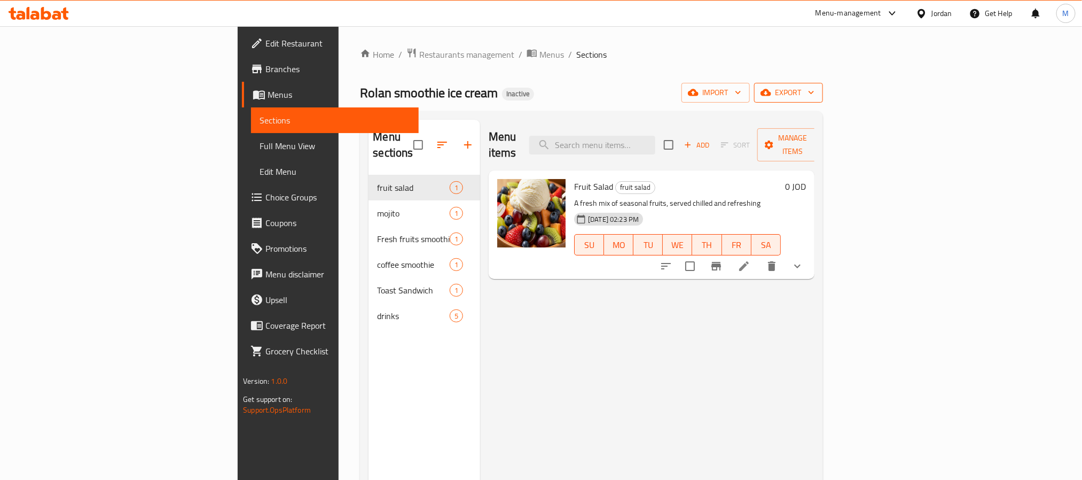
click at [815, 93] on span "export" at bounding box center [789, 92] width 52 height 13
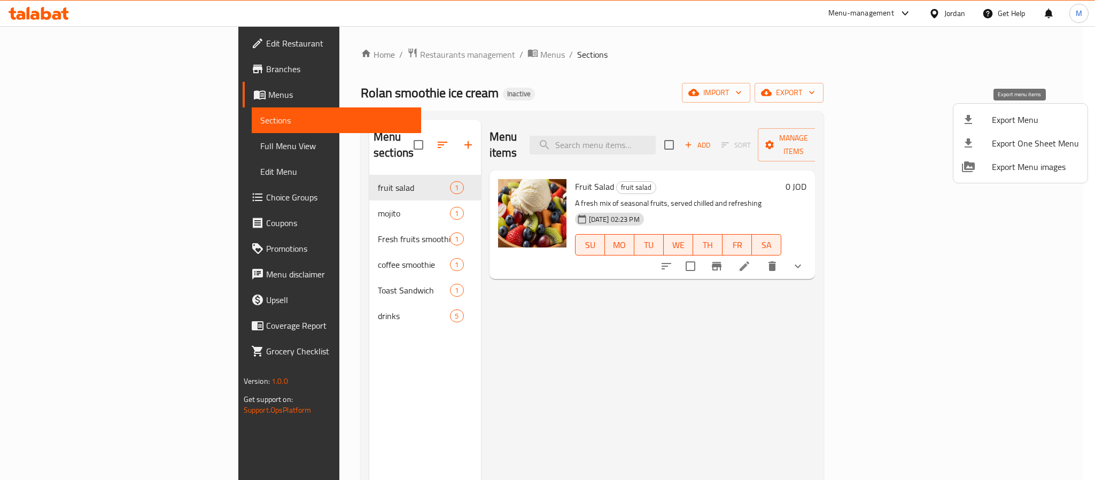
click at [1007, 114] on span "Export Menu" at bounding box center [1035, 119] width 87 height 13
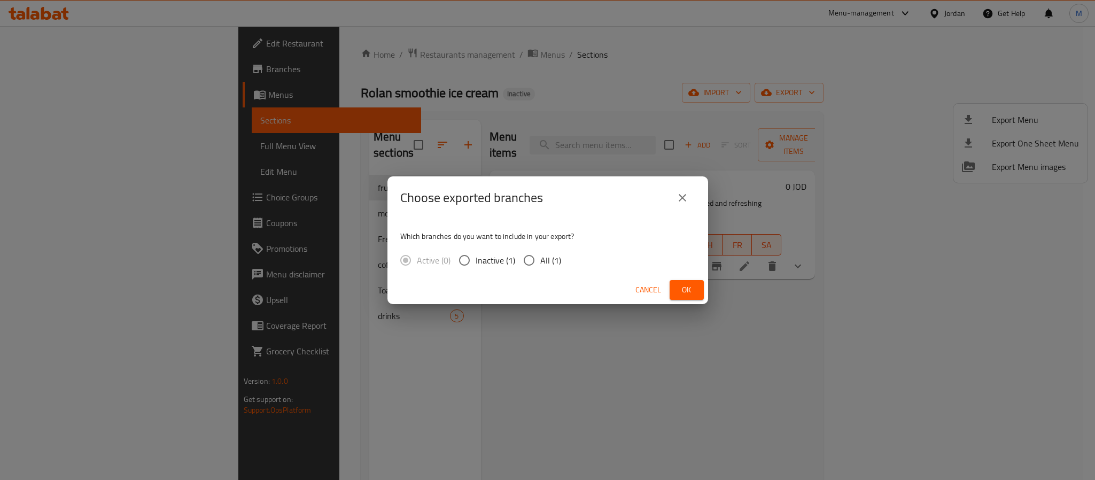
click at [570, 254] on div "Which branches do you want to include in your export? Active (0) Inactive (1) A…" at bounding box center [547, 247] width 321 height 57
click at [558, 255] on span "All (1)" at bounding box center [550, 260] width 21 height 13
click at [540, 255] on input "All (1)" at bounding box center [529, 260] width 22 height 22
radio input "true"
click at [686, 286] on span "Ok" at bounding box center [686, 289] width 17 height 13
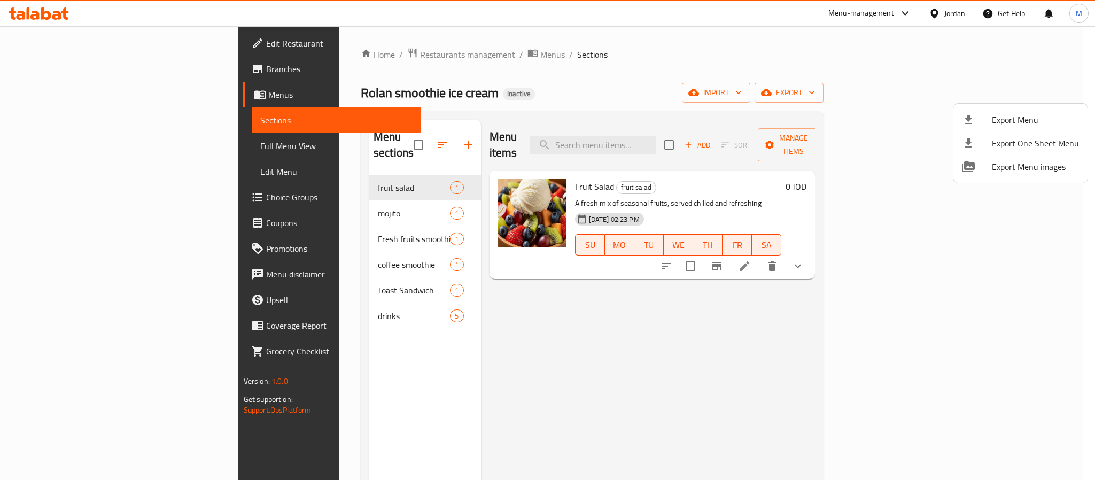
click at [106, 42] on div at bounding box center [547, 240] width 1095 height 480
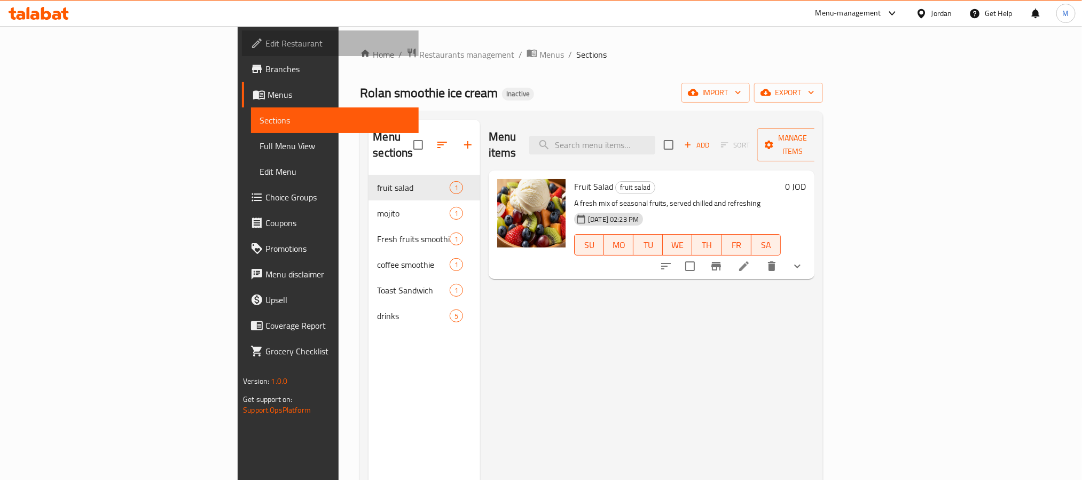
click at [266, 42] on span "Edit Restaurant" at bounding box center [338, 43] width 144 height 13
